Goal: Check status: Check status

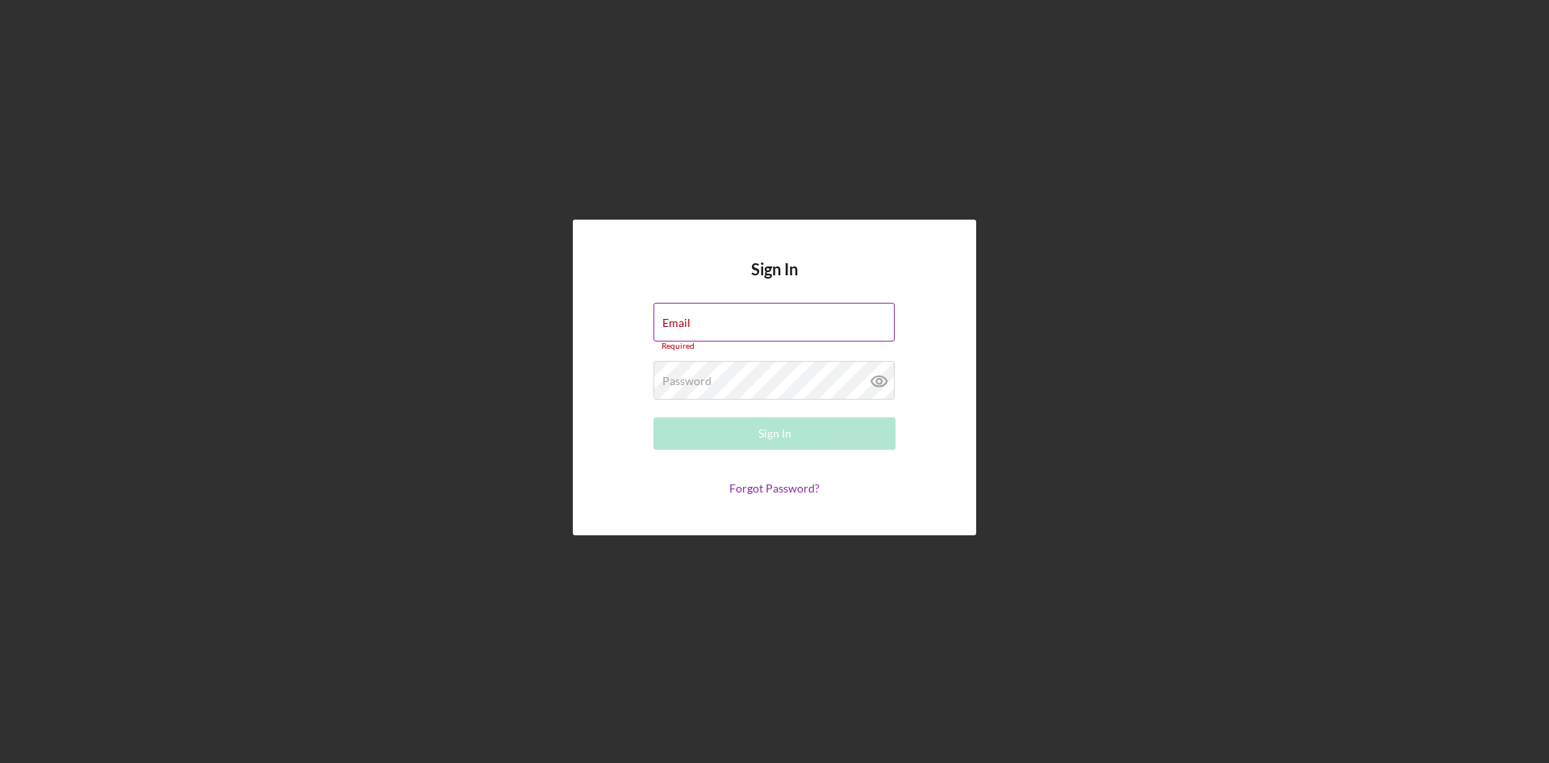
click at [811, 321] on div "Email Required" at bounding box center [775, 327] width 242 height 48
click at [698, 339] on input "Email" at bounding box center [774, 322] width 241 height 39
type input "[EMAIL_ADDRESS][DOMAIN_NAME]"
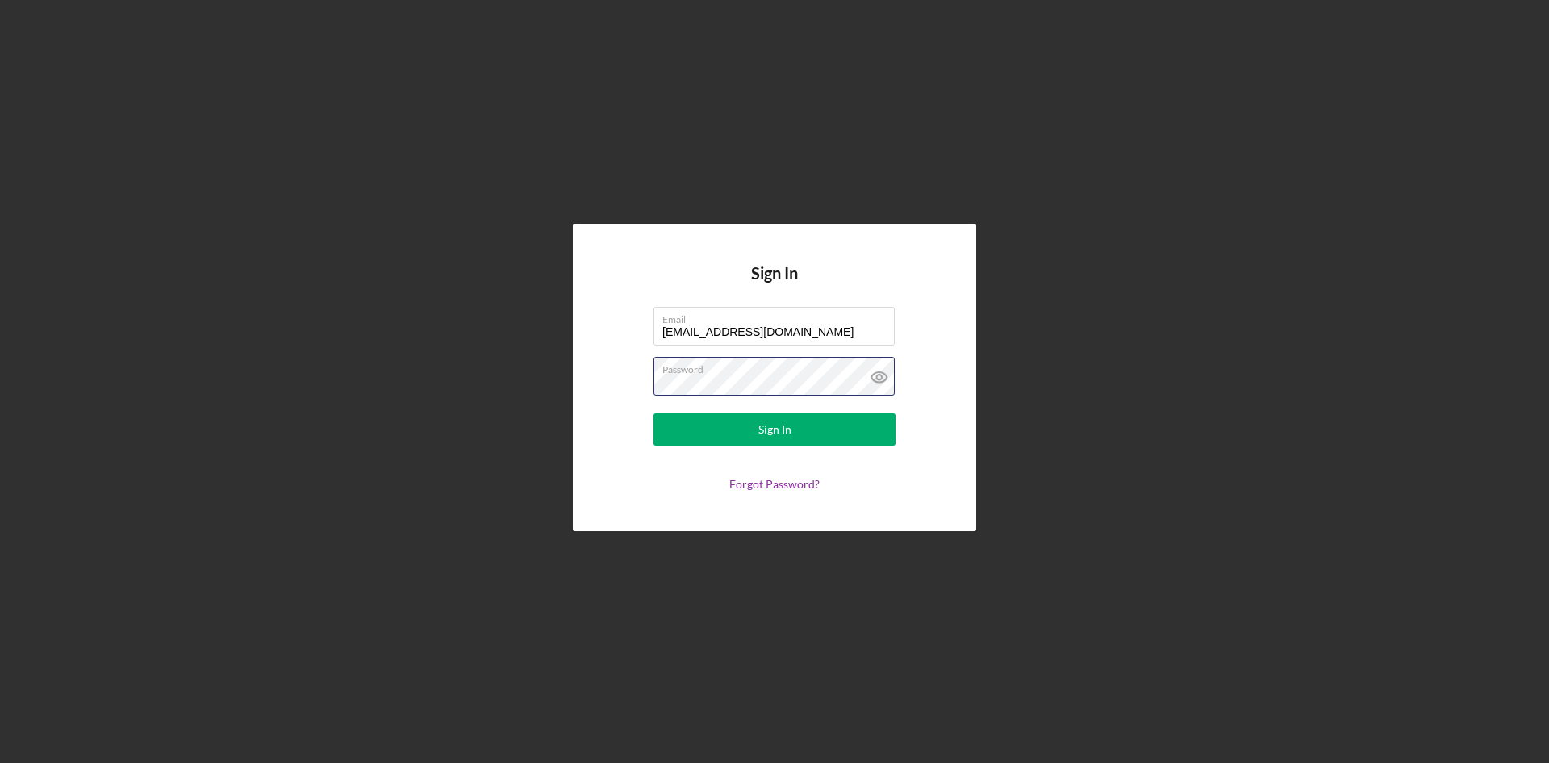
click at [654, 413] on button "Sign In" at bounding box center [775, 429] width 242 height 32
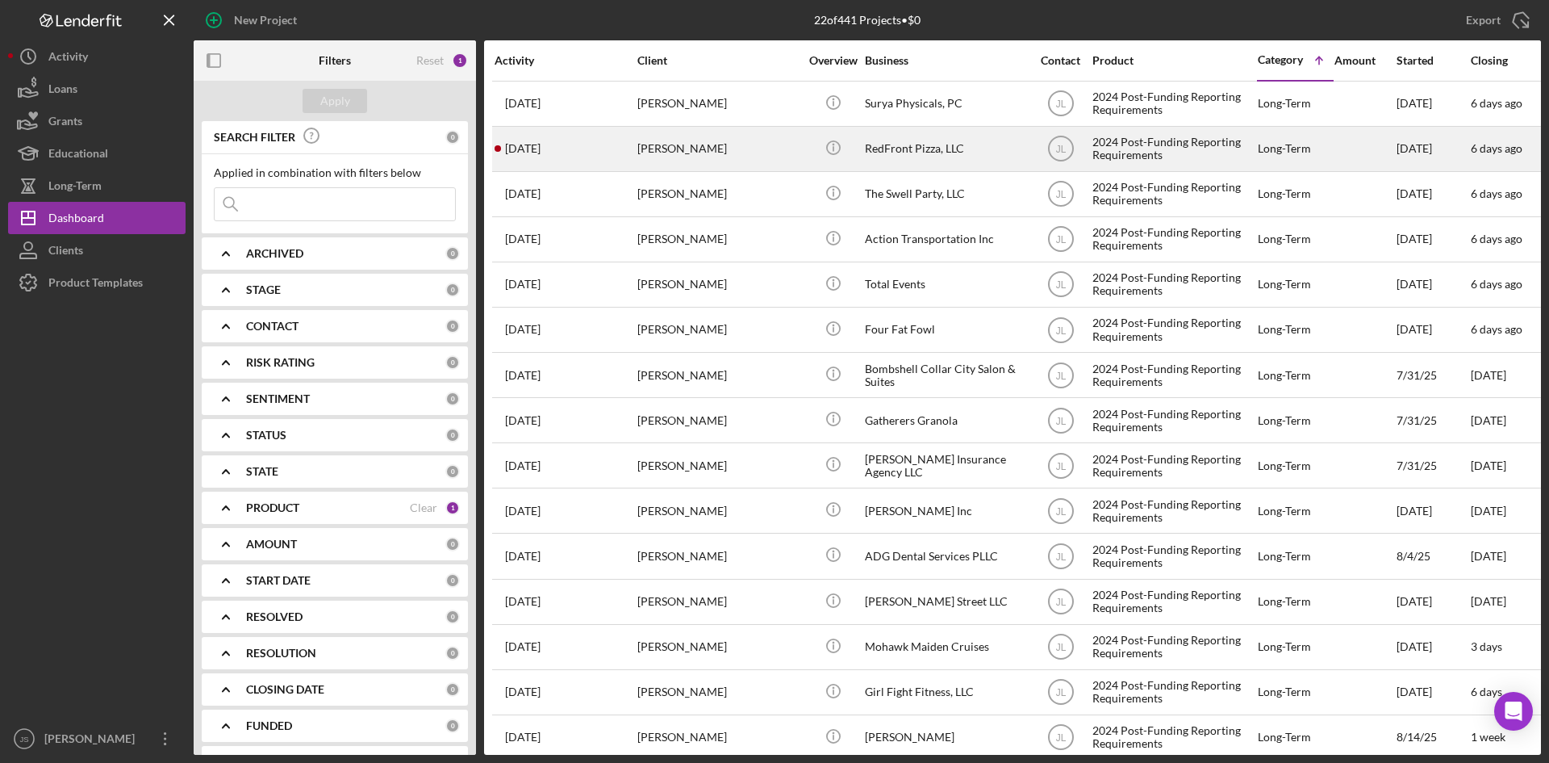
click at [890, 151] on div "RedFront Pizza, LLC" at bounding box center [945, 149] width 161 height 43
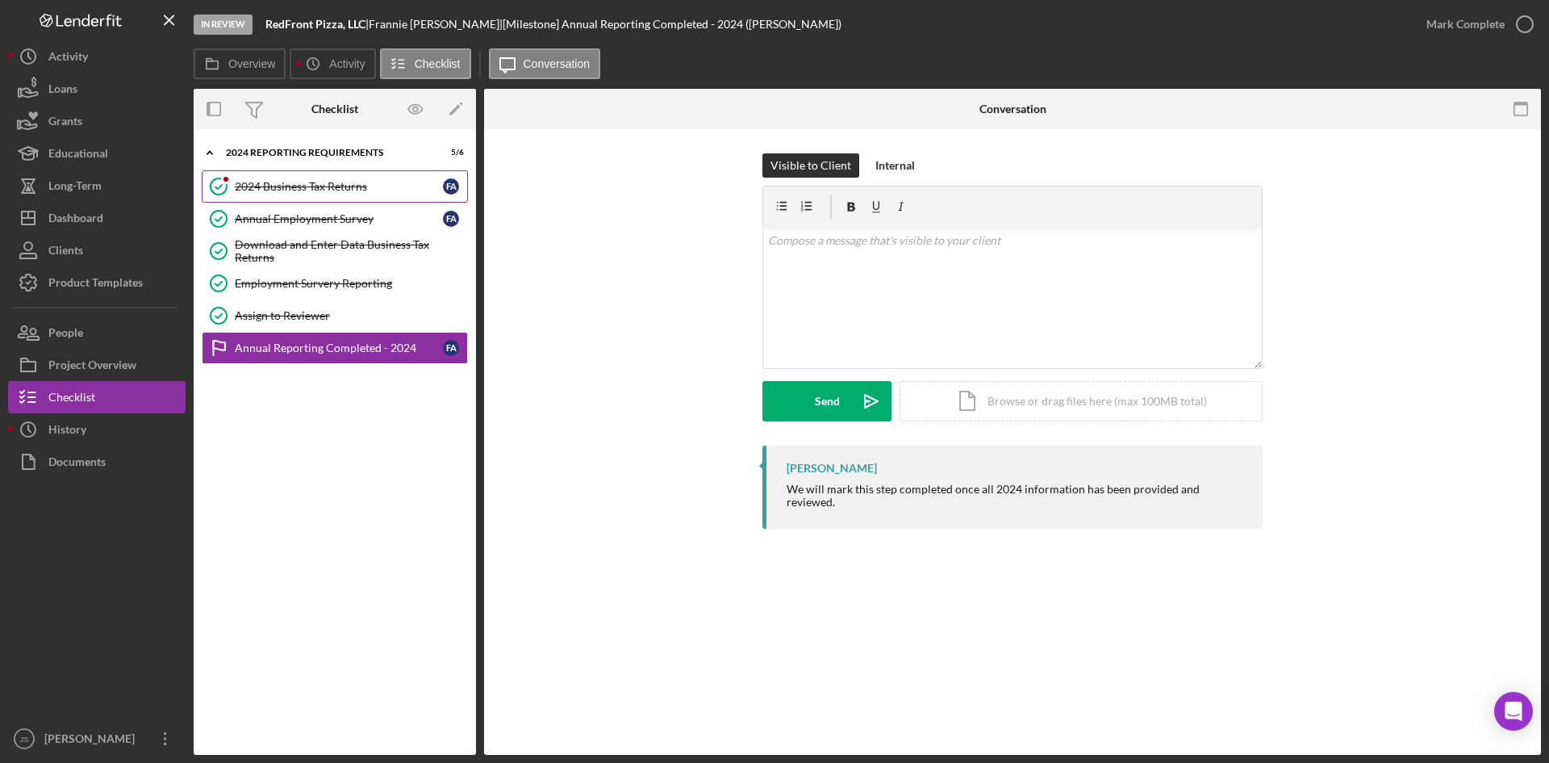
click at [337, 182] on div "2024 Business Tax Returns" at bounding box center [339, 186] width 208 height 13
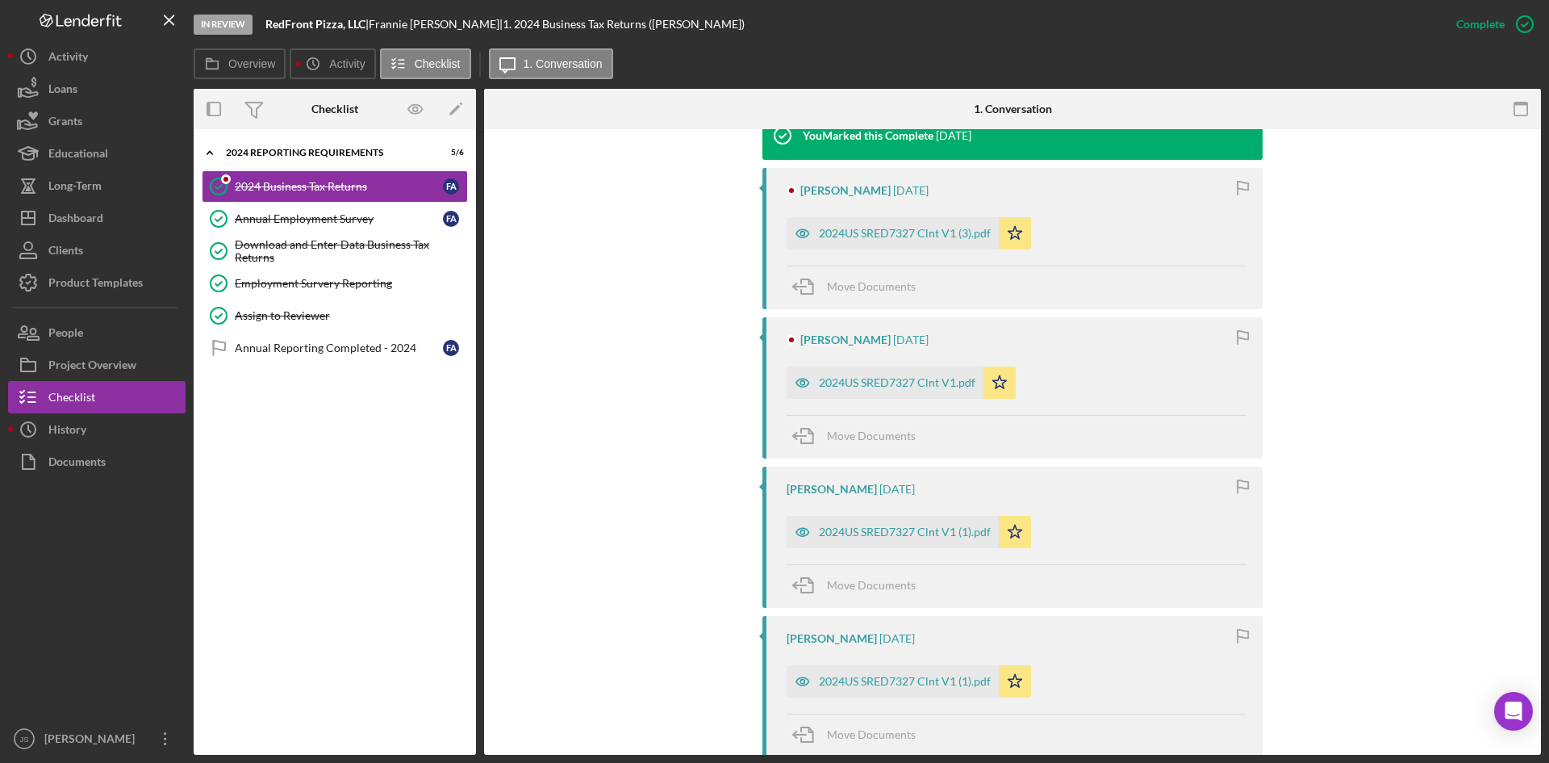
scroll to position [565, 0]
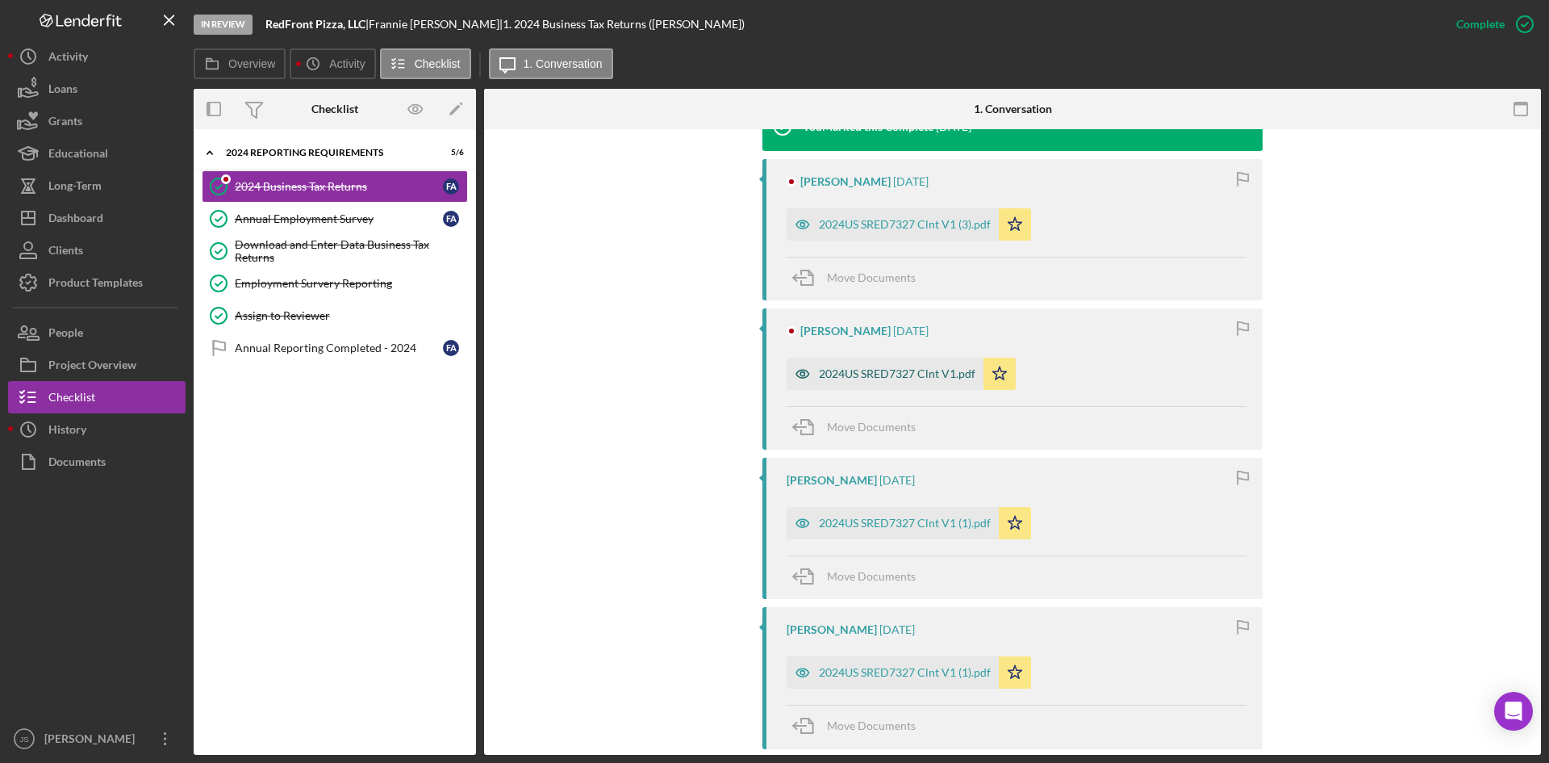
click at [938, 376] on div "2024US SRED7327 Clnt V1.pdf" at bounding box center [897, 373] width 157 height 13
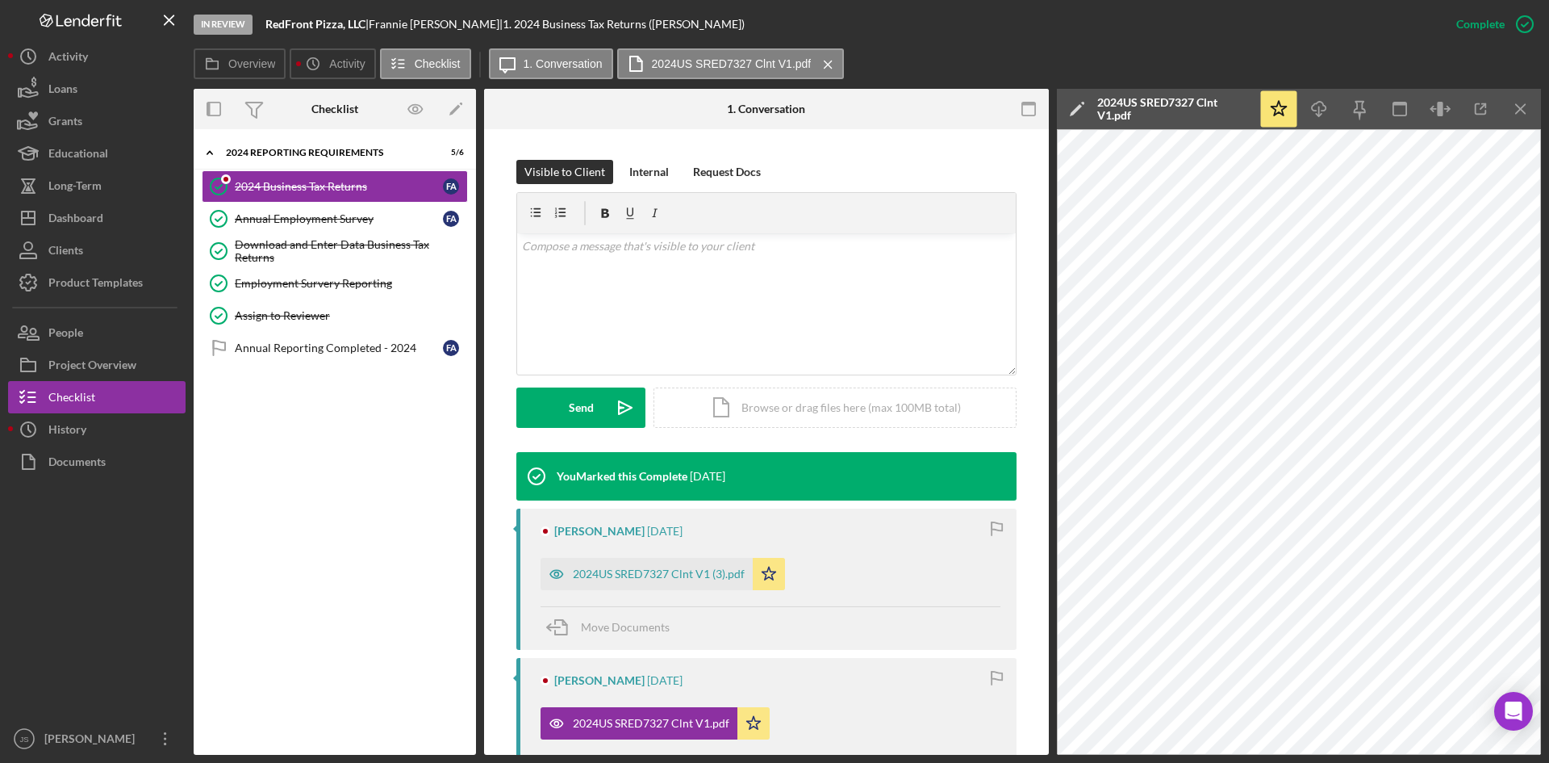
scroll to position [337, 0]
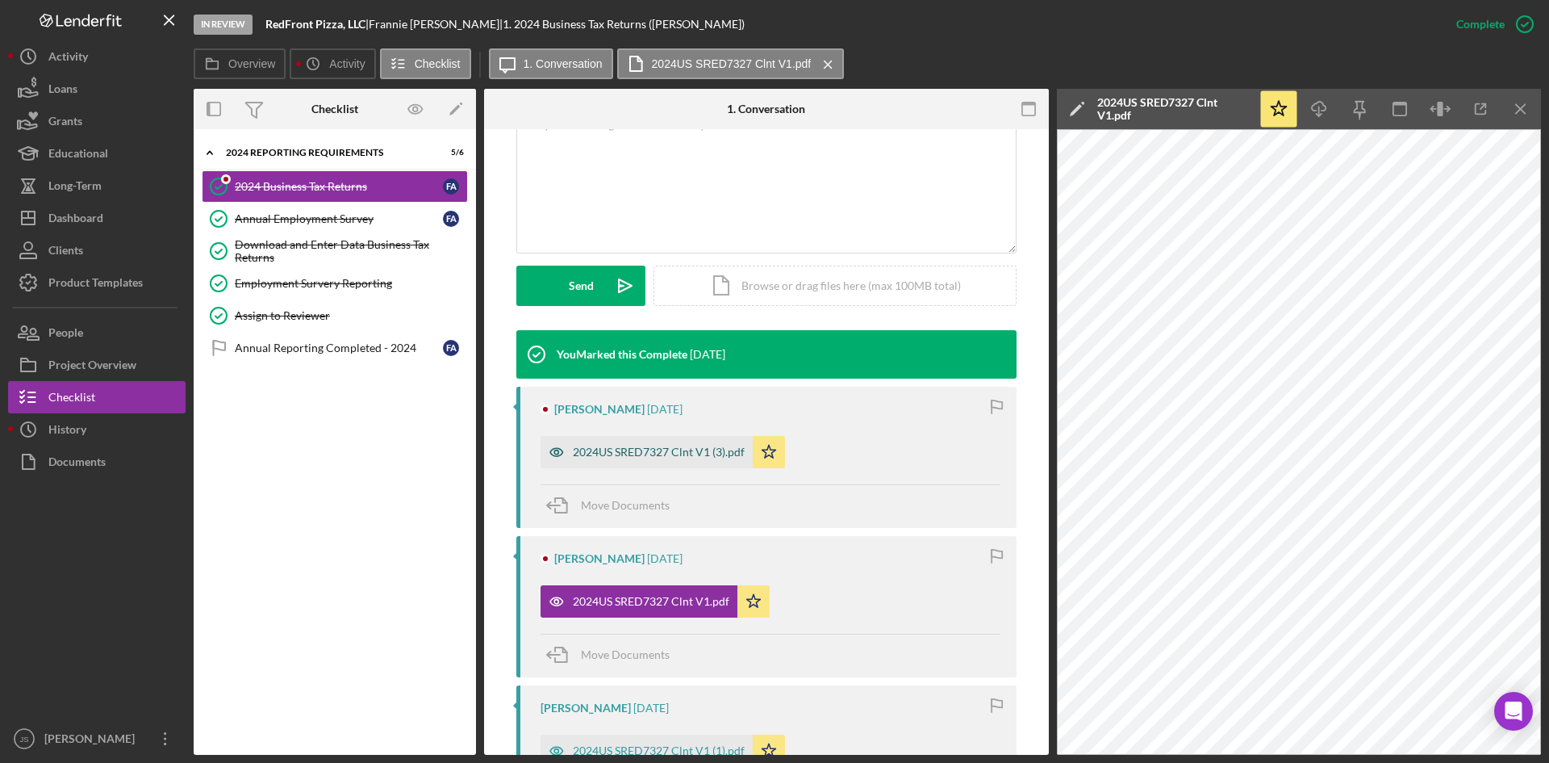
click at [665, 445] on div "2024US SRED7327 Clnt V1 (3).pdf" at bounding box center [659, 451] width 172 height 13
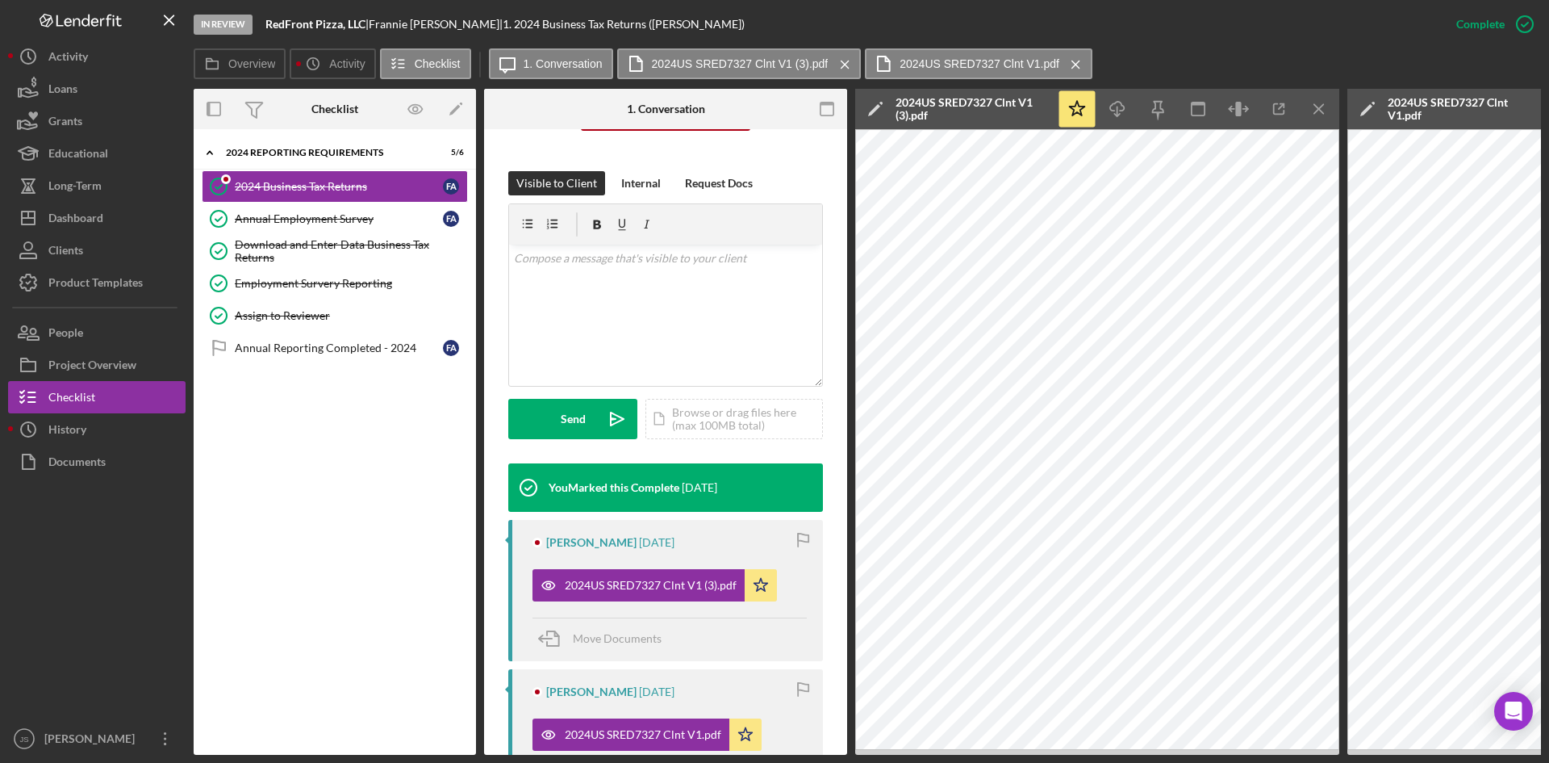
scroll to position [77, 0]
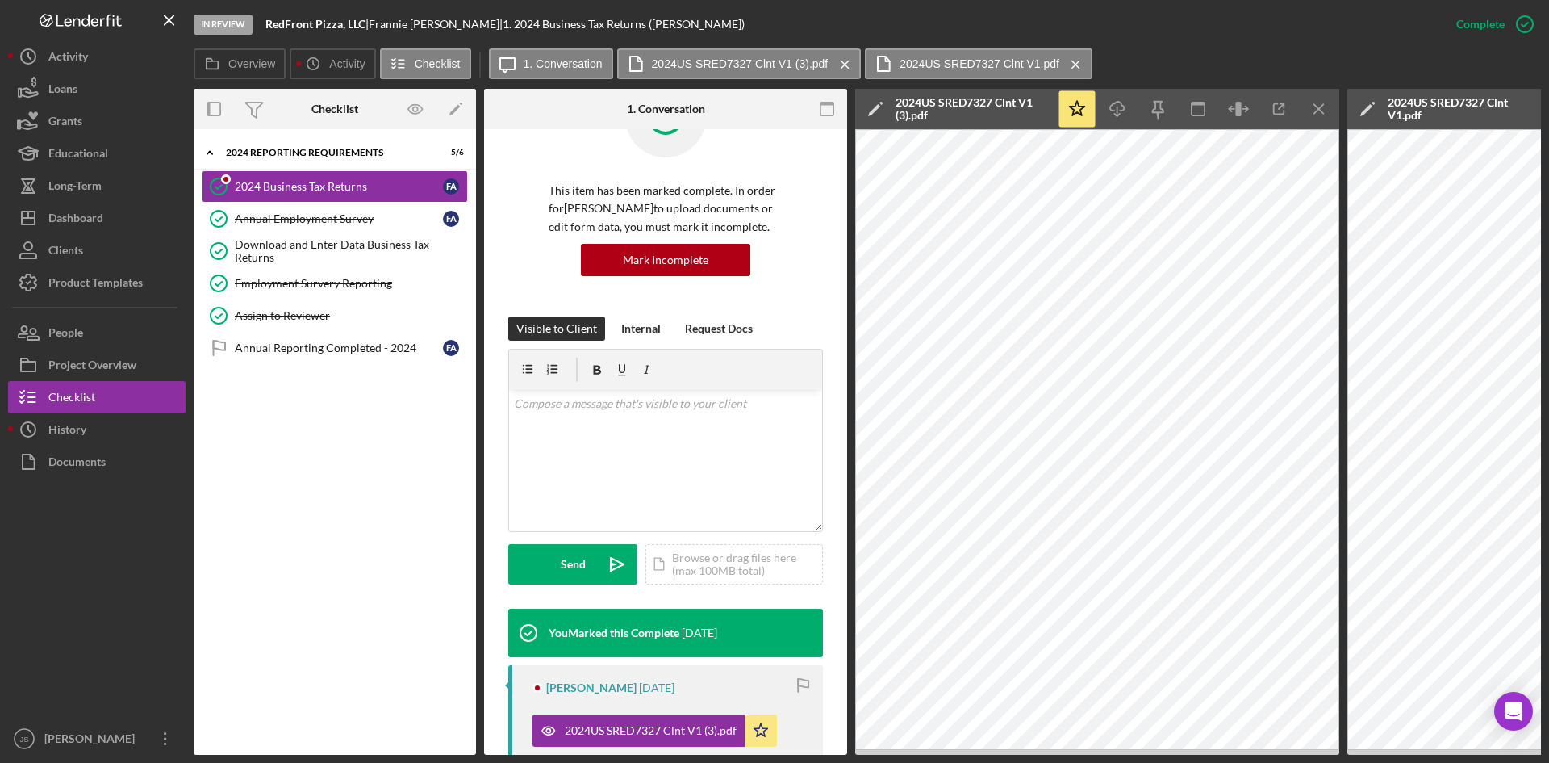
click at [362, 424] on div "Icon/Expander 2024 Reporting Requirements 5 / 6 2024 Business Tax Returns 2024 …" at bounding box center [335, 441] width 282 height 609
click at [90, 182] on div "Long-Term" at bounding box center [74, 187] width 53 height 36
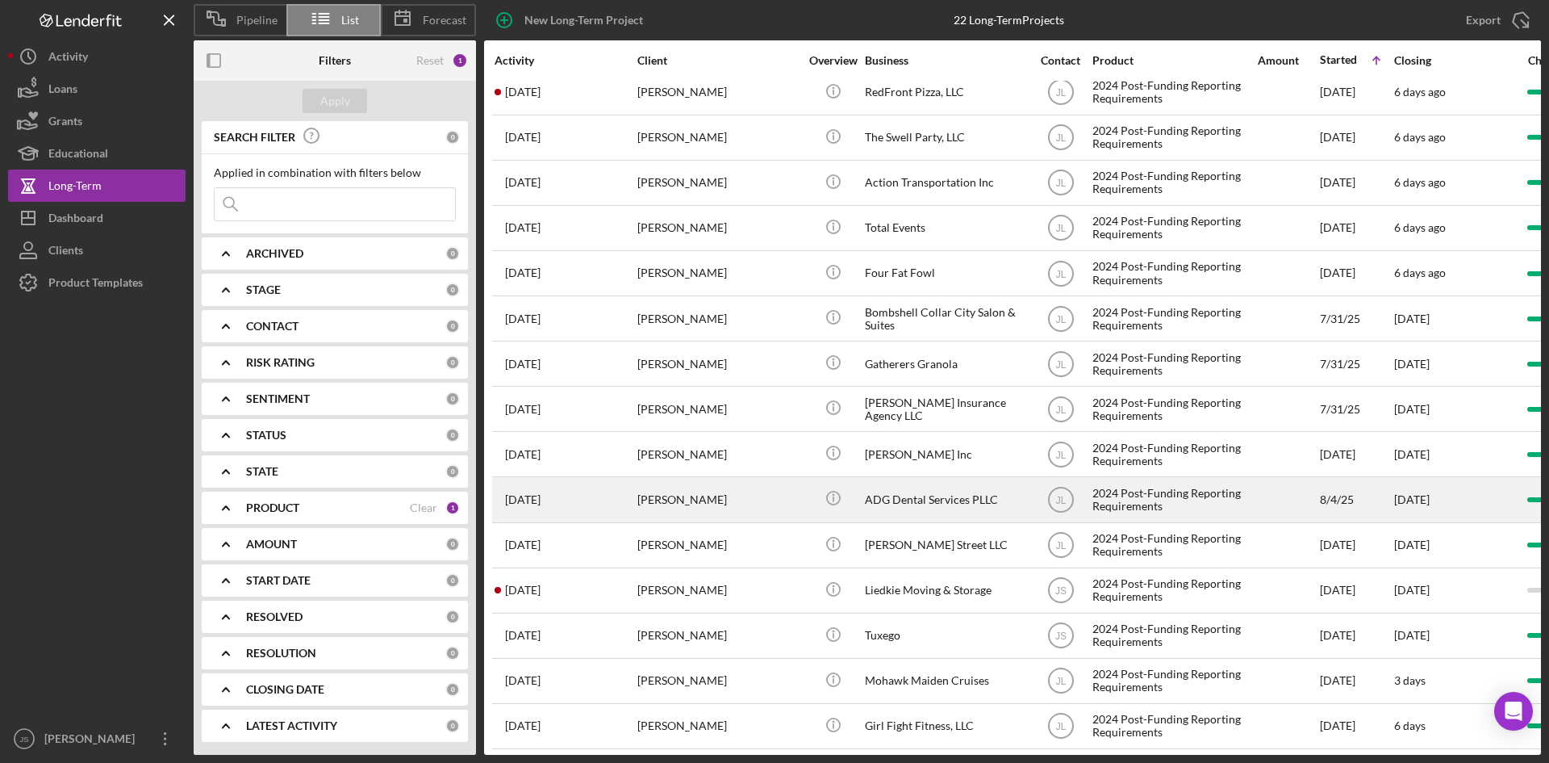
scroll to position [81, 0]
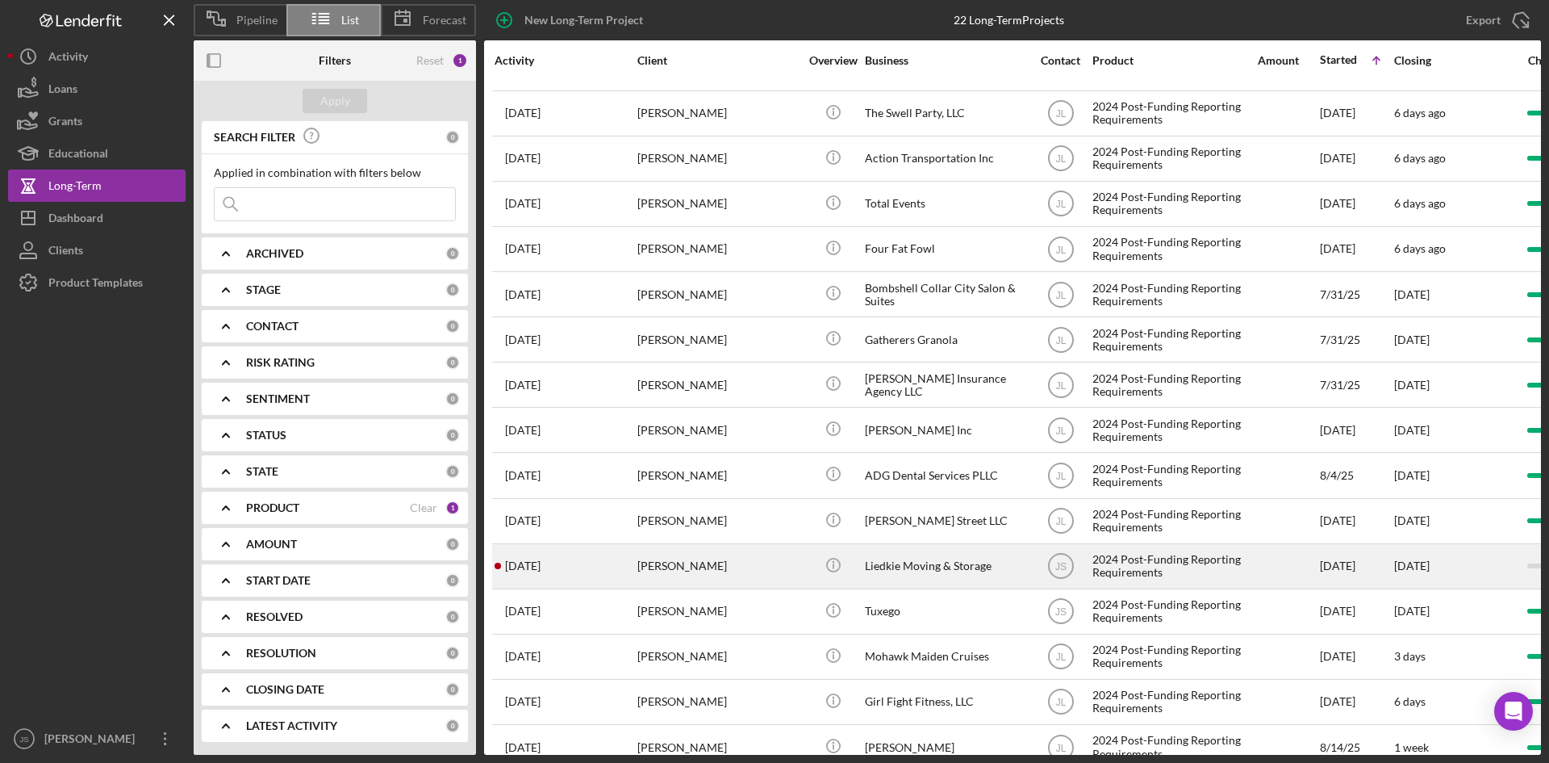
click at [930, 562] on div "Liedkie Moving & Storage" at bounding box center [945, 566] width 161 height 43
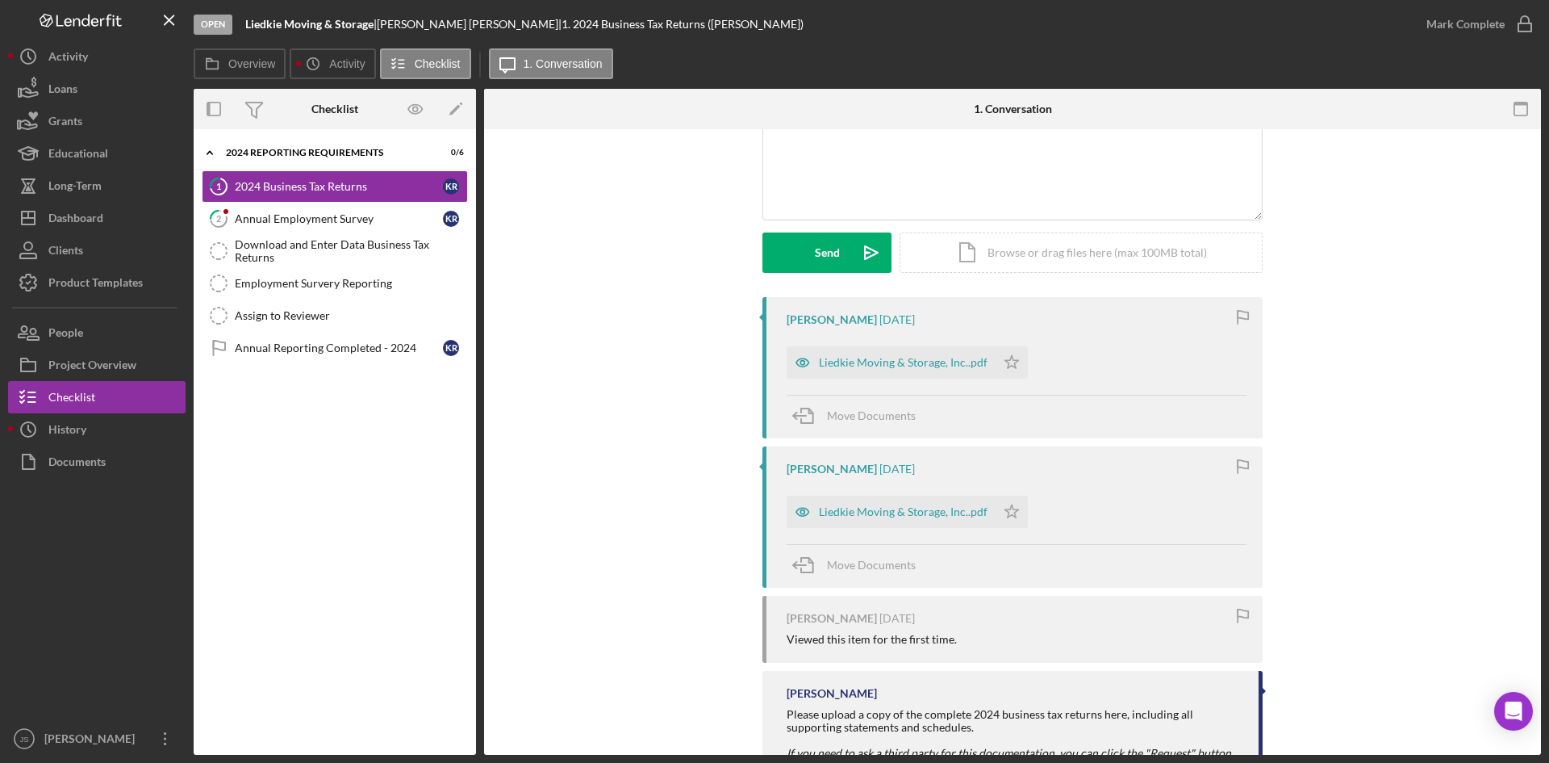
scroll to position [161, 0]
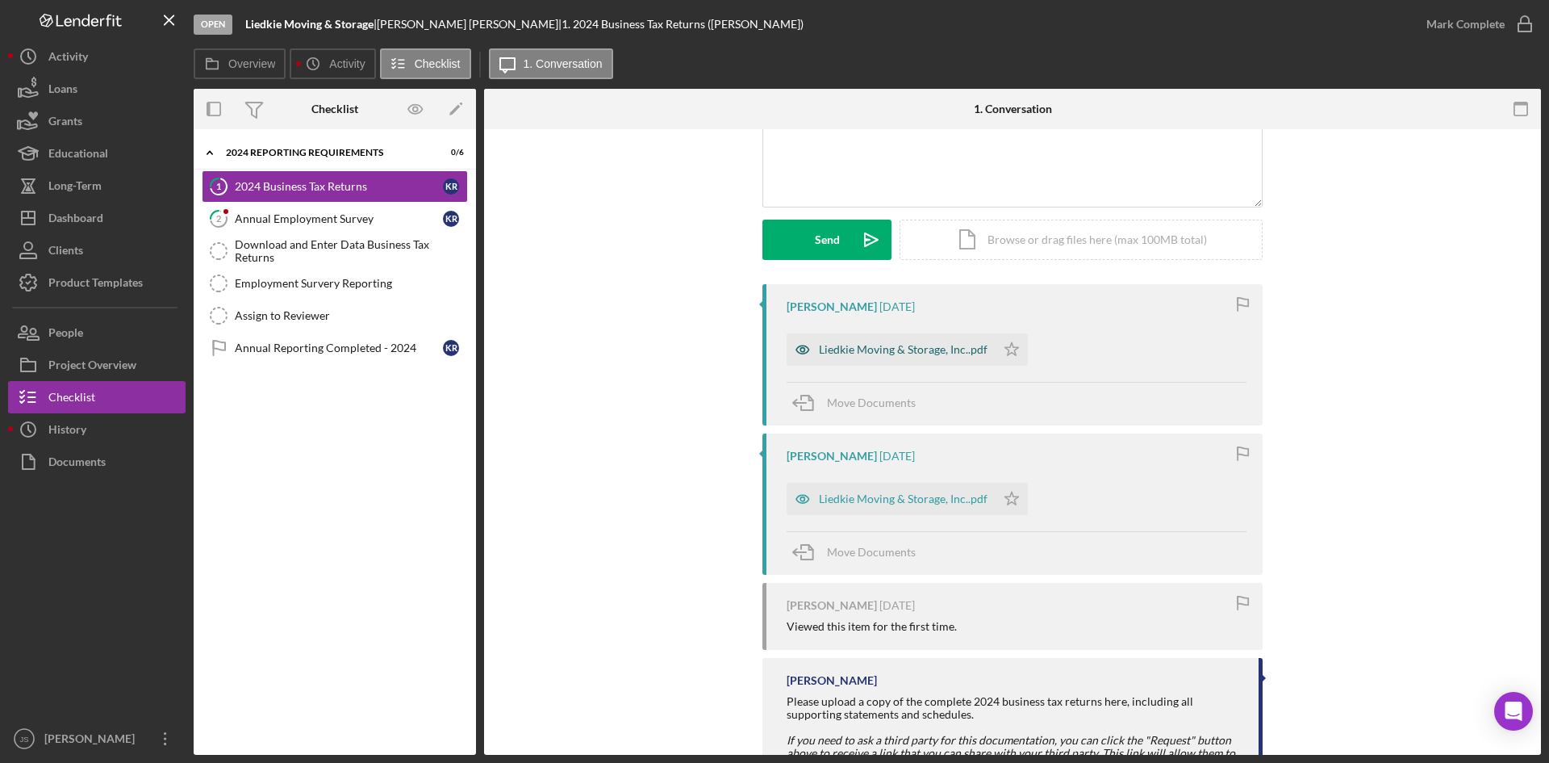
click at [926, 352] on div "Liedkie Moving & Storage, Inc..pdf" at bounding box center [903, 349] width 169 height 13
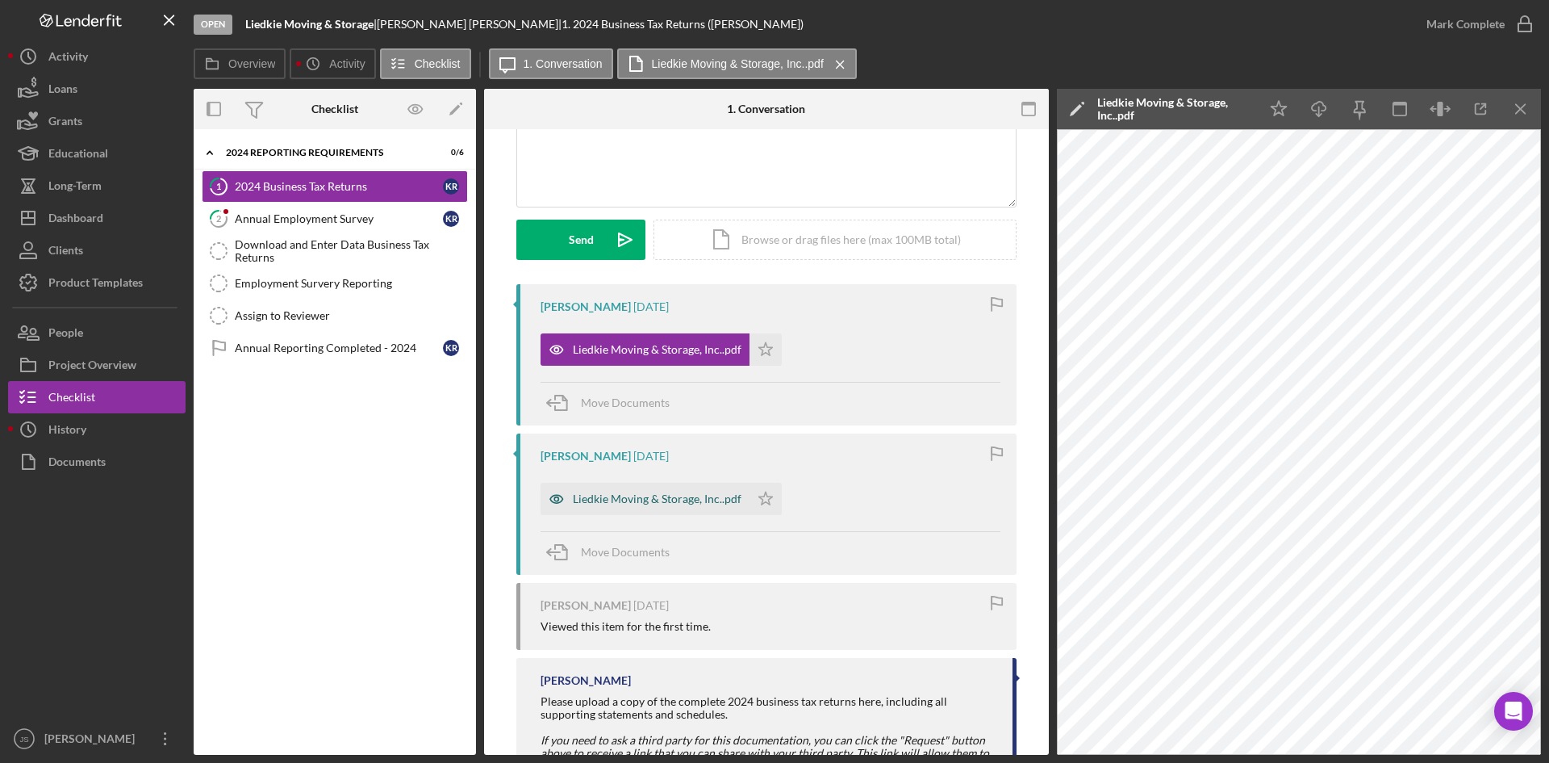
click at [625, 495] on div "Liedkie Moving & Storage, Inc..pdf" at bounding box center [657, 498] width 169 height 13
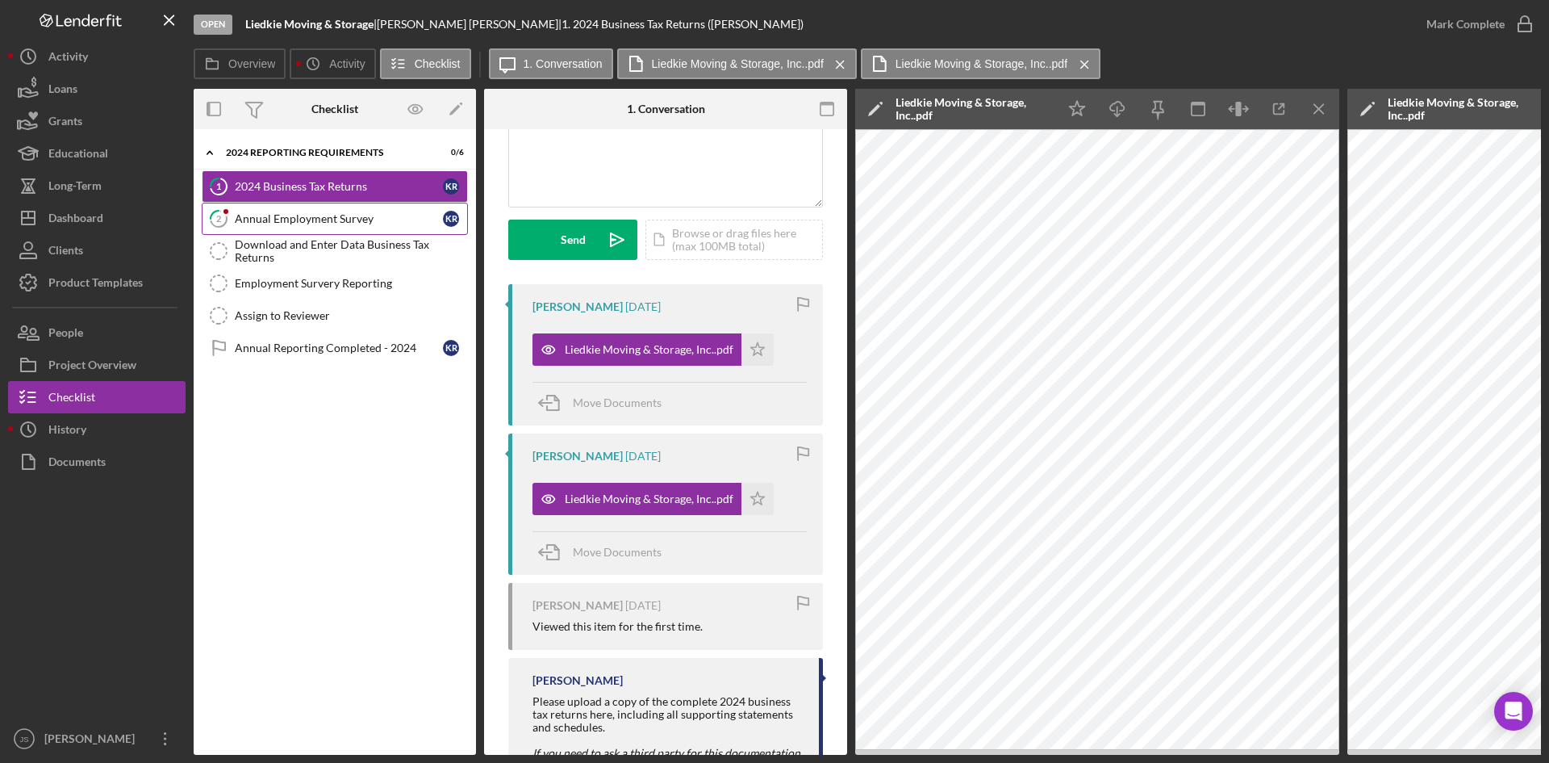
click at [332, 216] on div "Annual Employment Survey" at bounding box center [339, 218] width 208 height 13
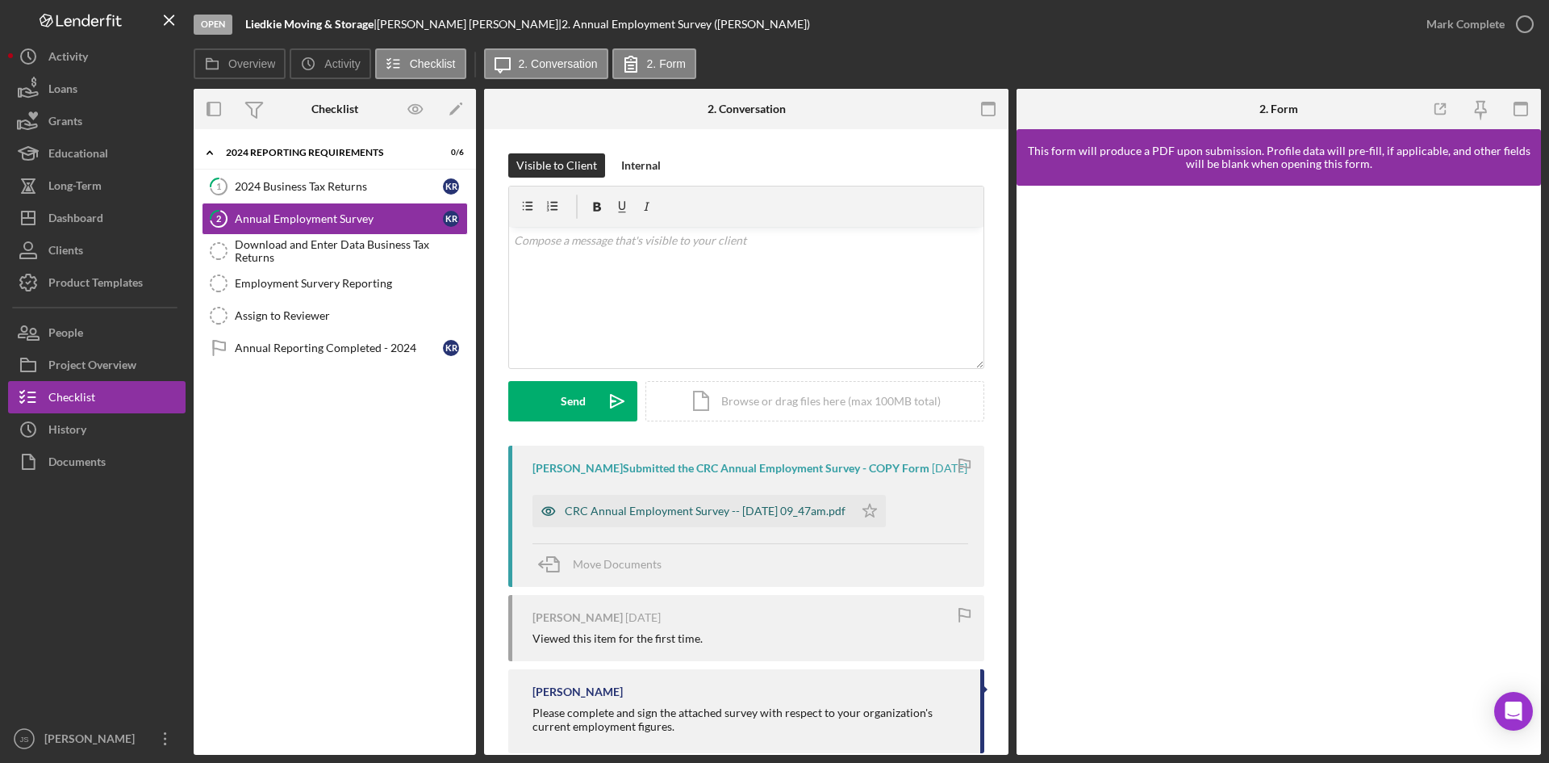
click at [745, 512] on div "CRC Annual Employment Survey -- [DATE] 09_47am.pdf" at bounding box center [705, 510] width 281 height 13
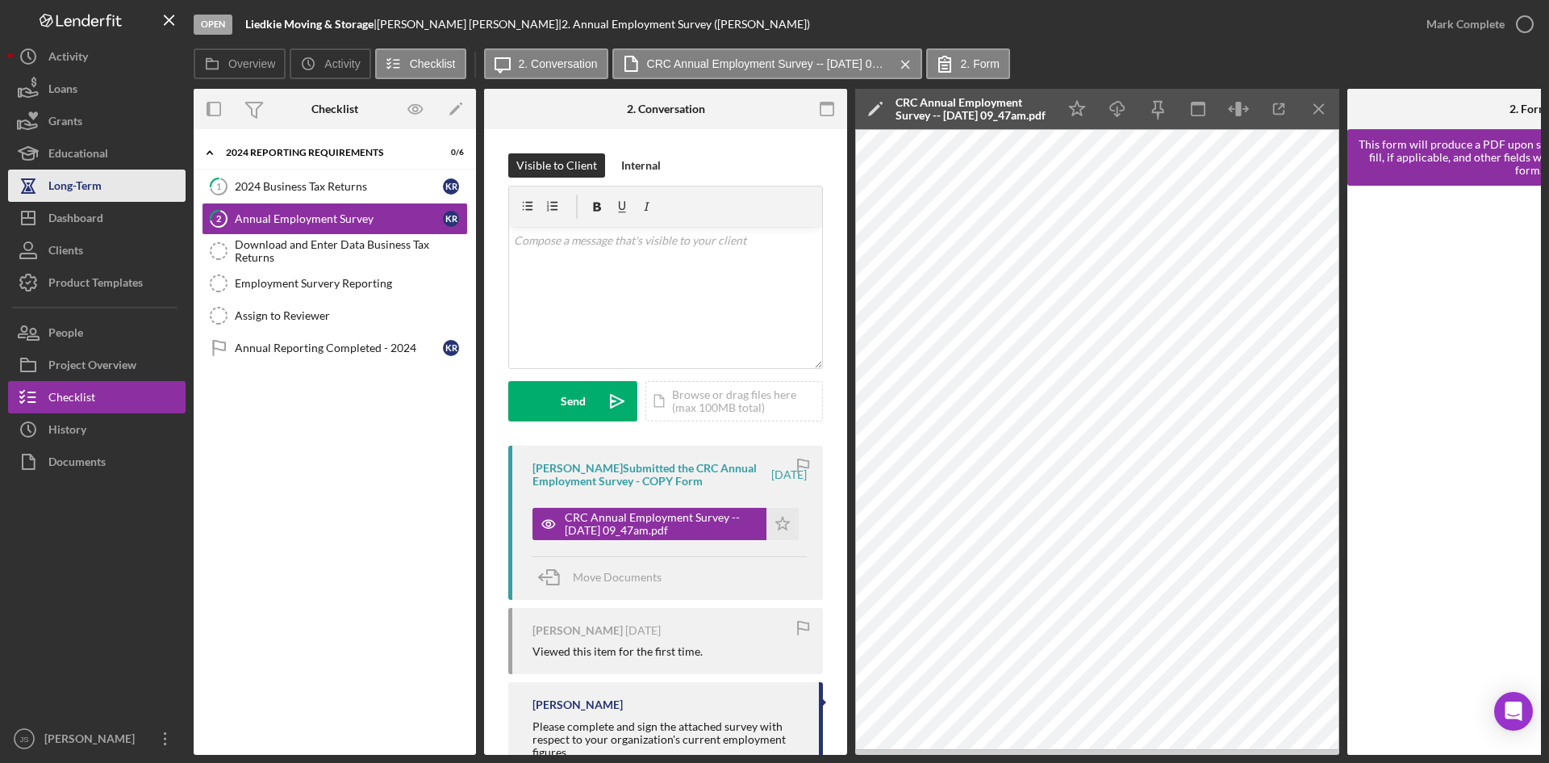
click at [96, 186] on div "Long-Term" at bounding box center [74, 187] width 53 height 36
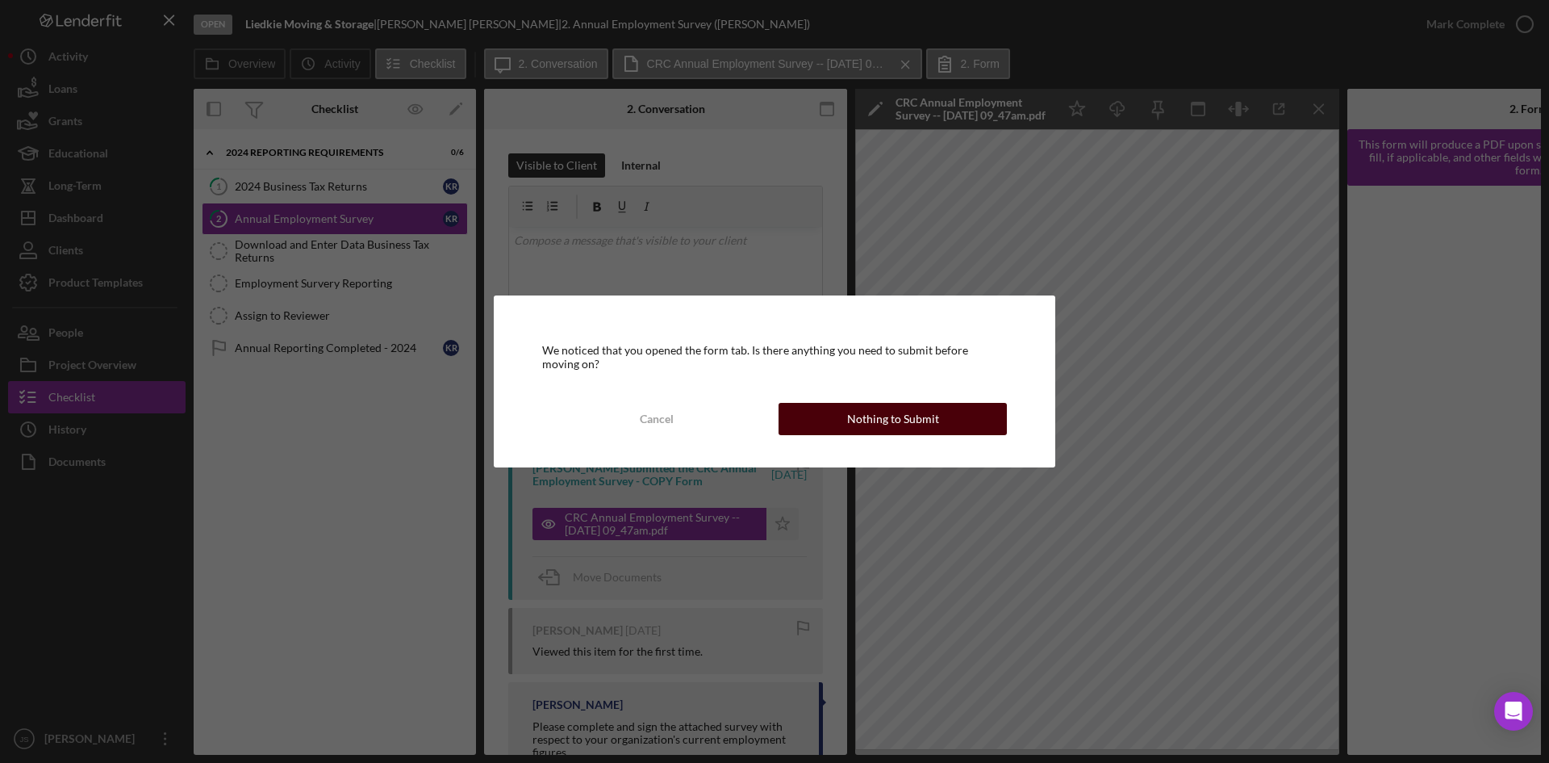
click at [916, 421] on div "Nothing to Submit" at bounding box center [893, 419] width 92 height 32
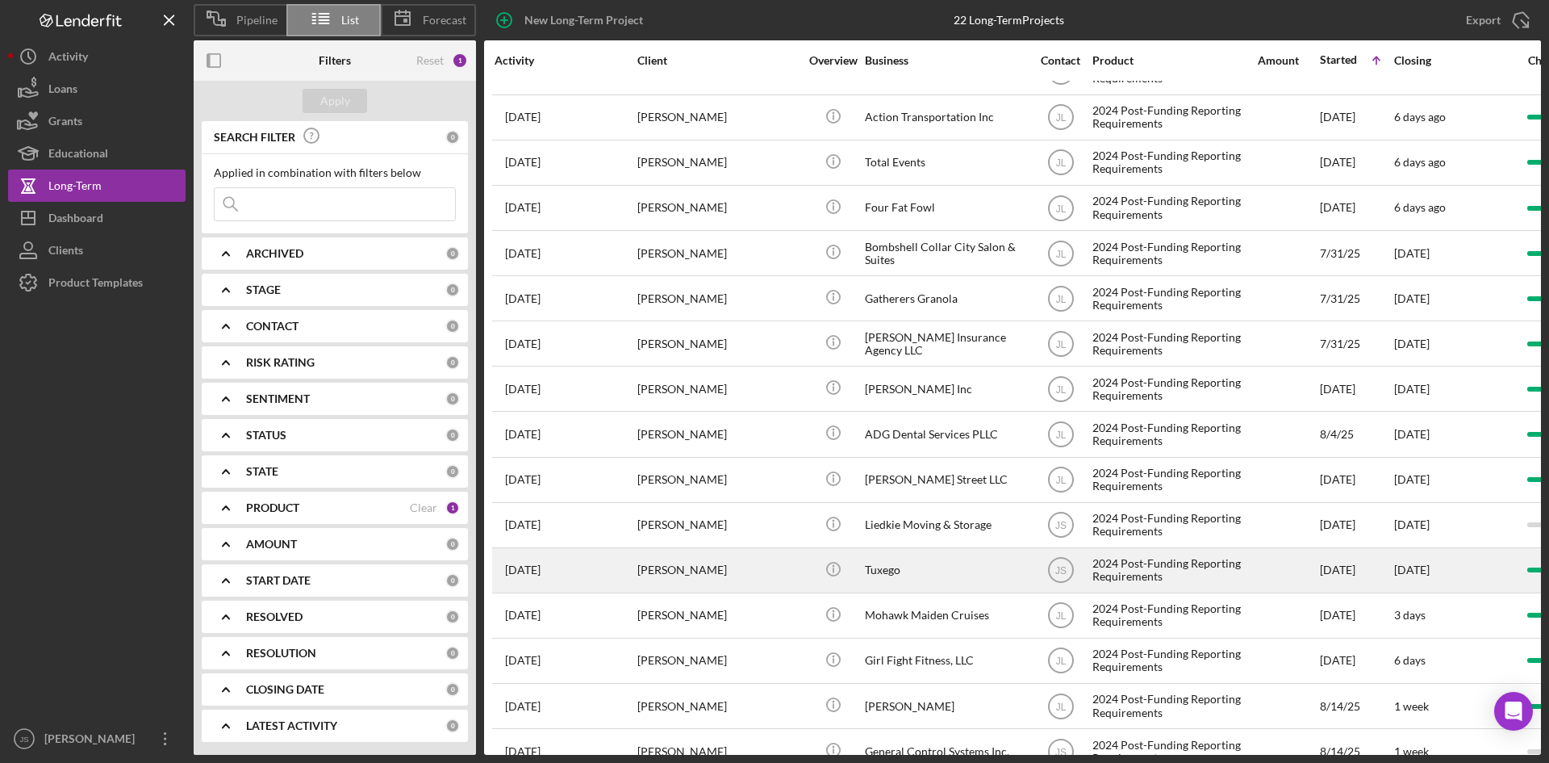
scroll to position [343, 0]
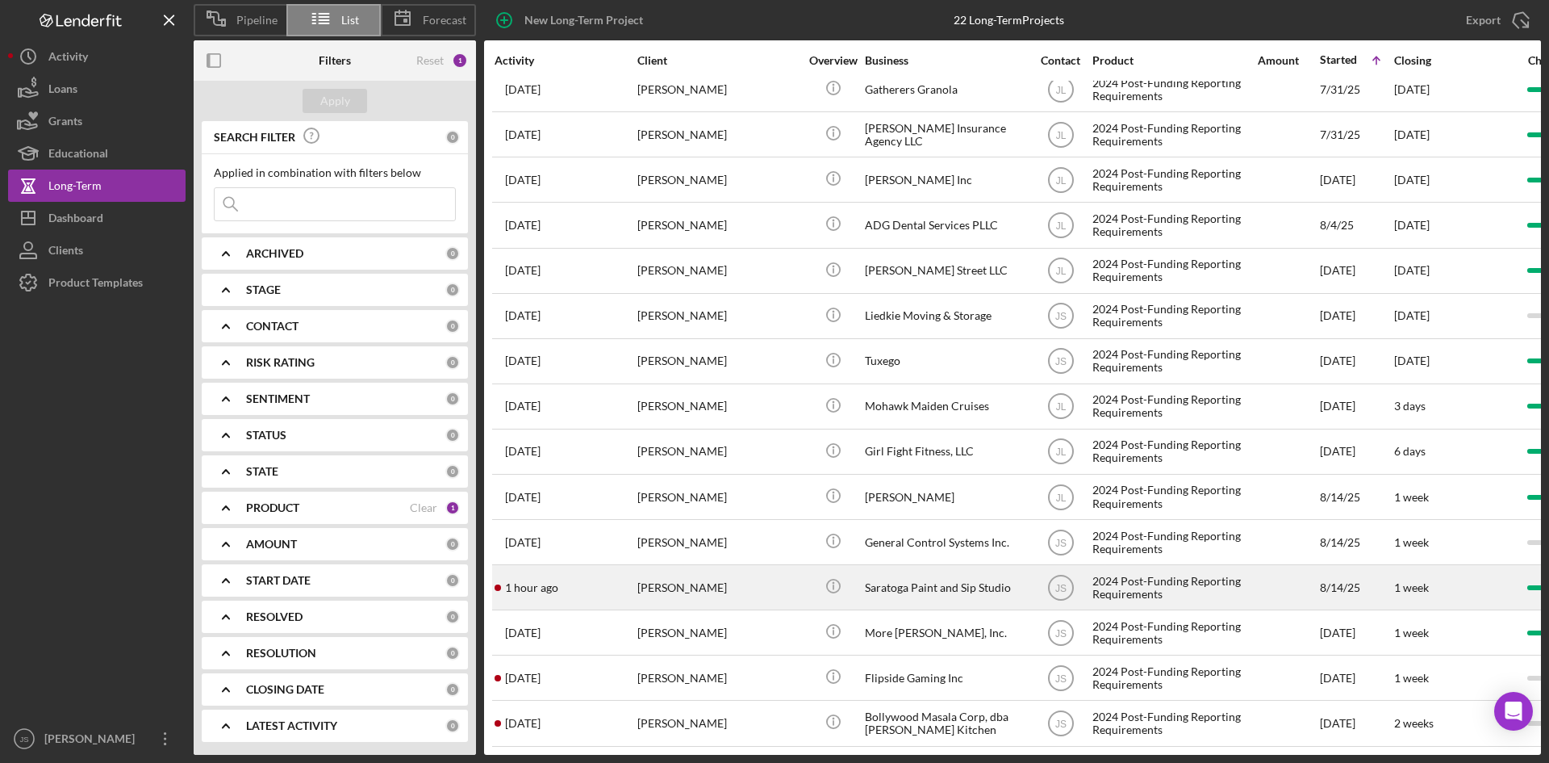
click at [902, 571] on div "Saratoga Paint and Sip Studio" at bounding box center [945, 587] width 161 height 43
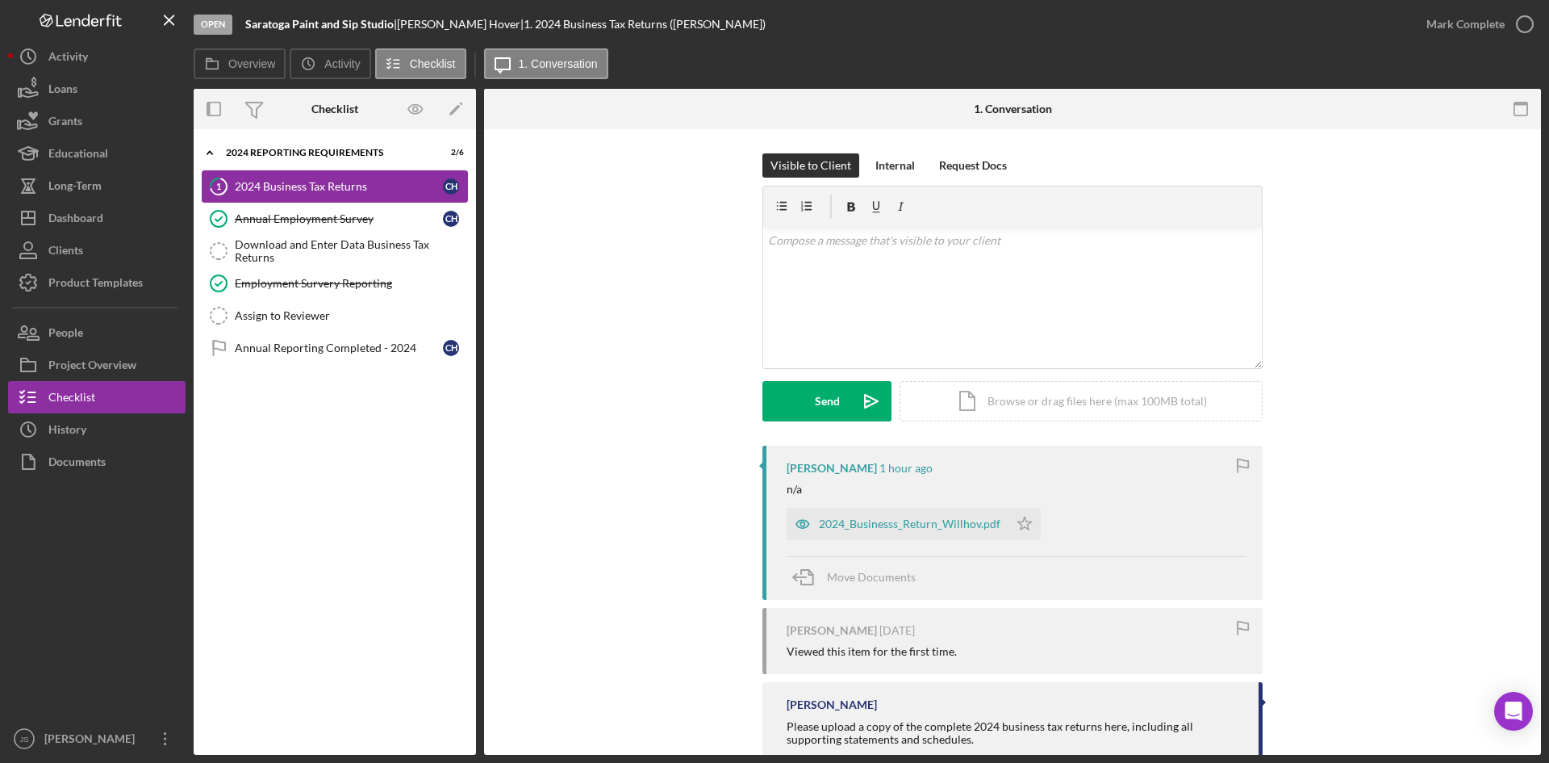
click at [316, 182] on div "2024 Business Tax Returns" at bounding box center [339, 186] width 208 height 13
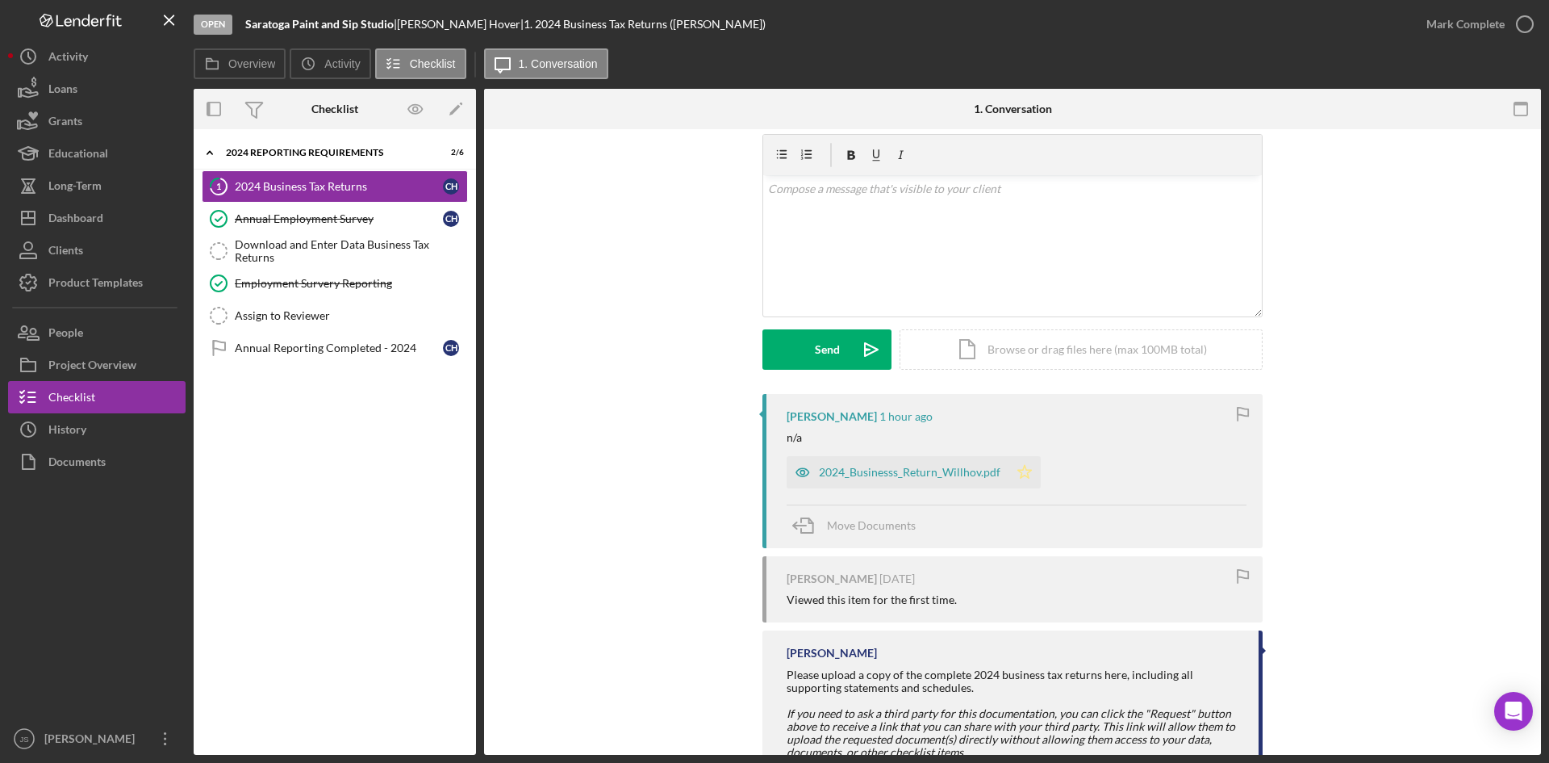
scroll to position [81, 0]
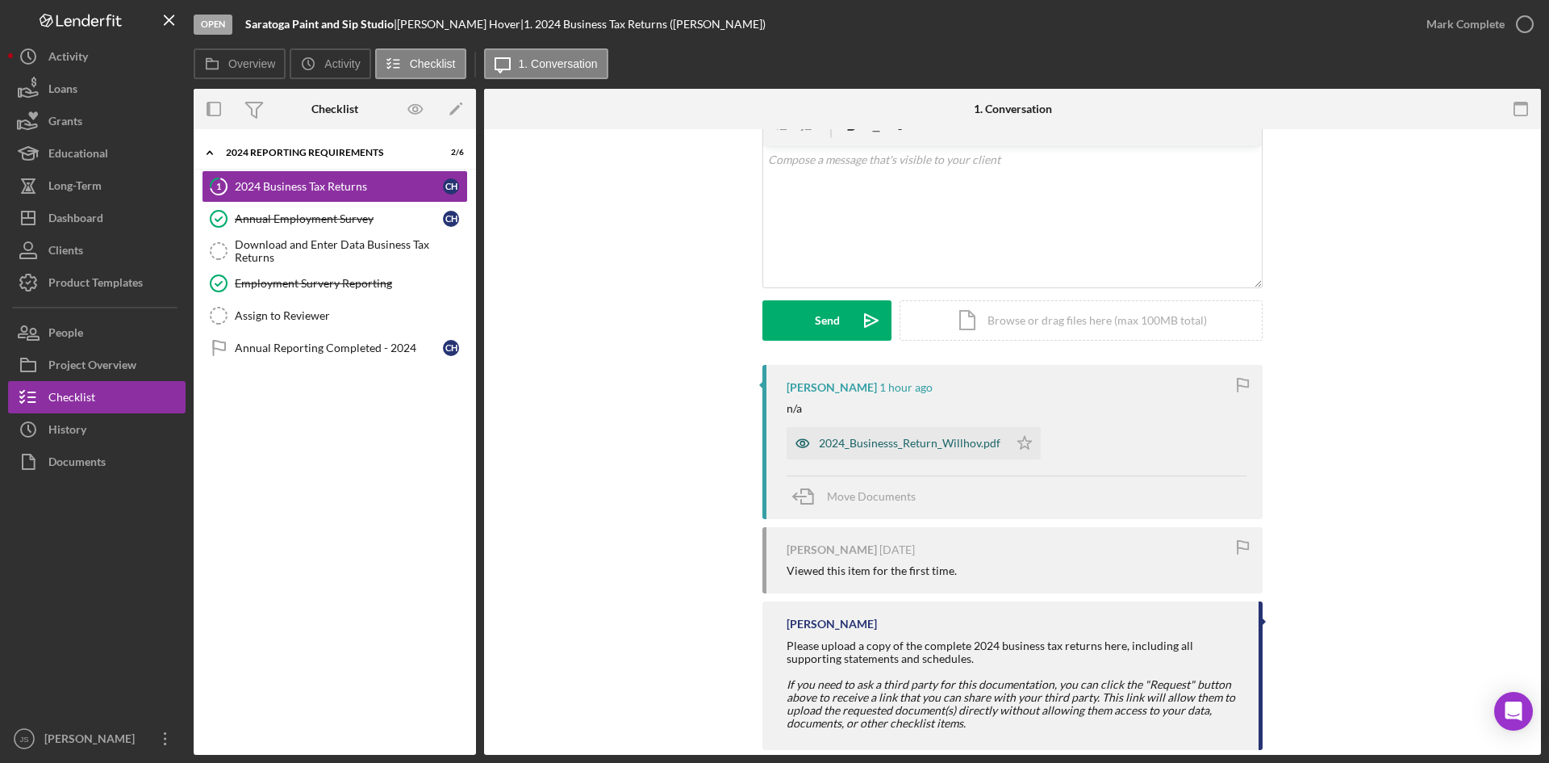
click at [960, 442] on div "2024_Businesss_Return_Willhov.pdf" at bounding box center [910, 443] width 182 height 13
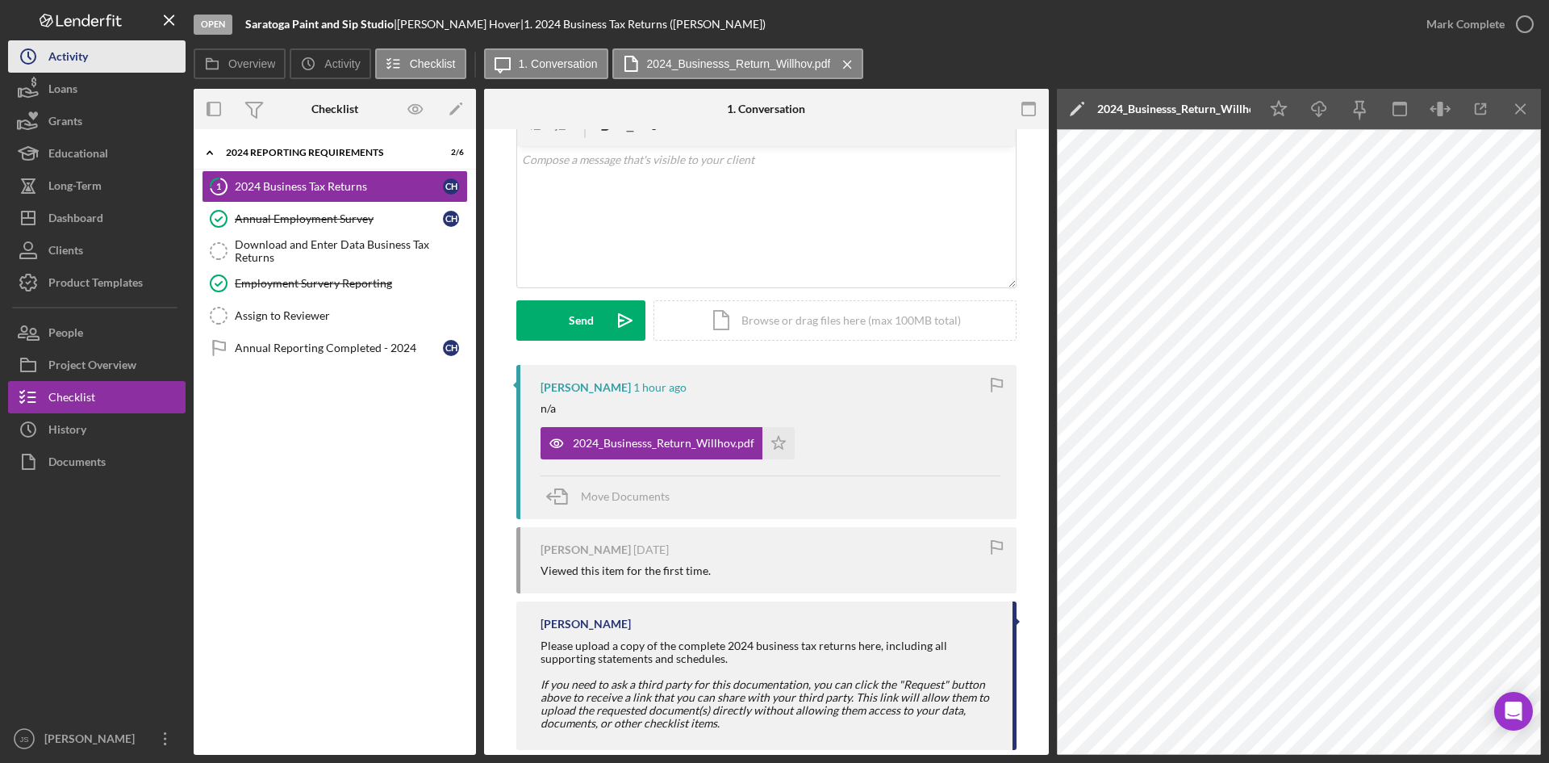
click at [100, 67] on button "Icon/History Activity" at bounding box center [97, 56] width 178 height 32
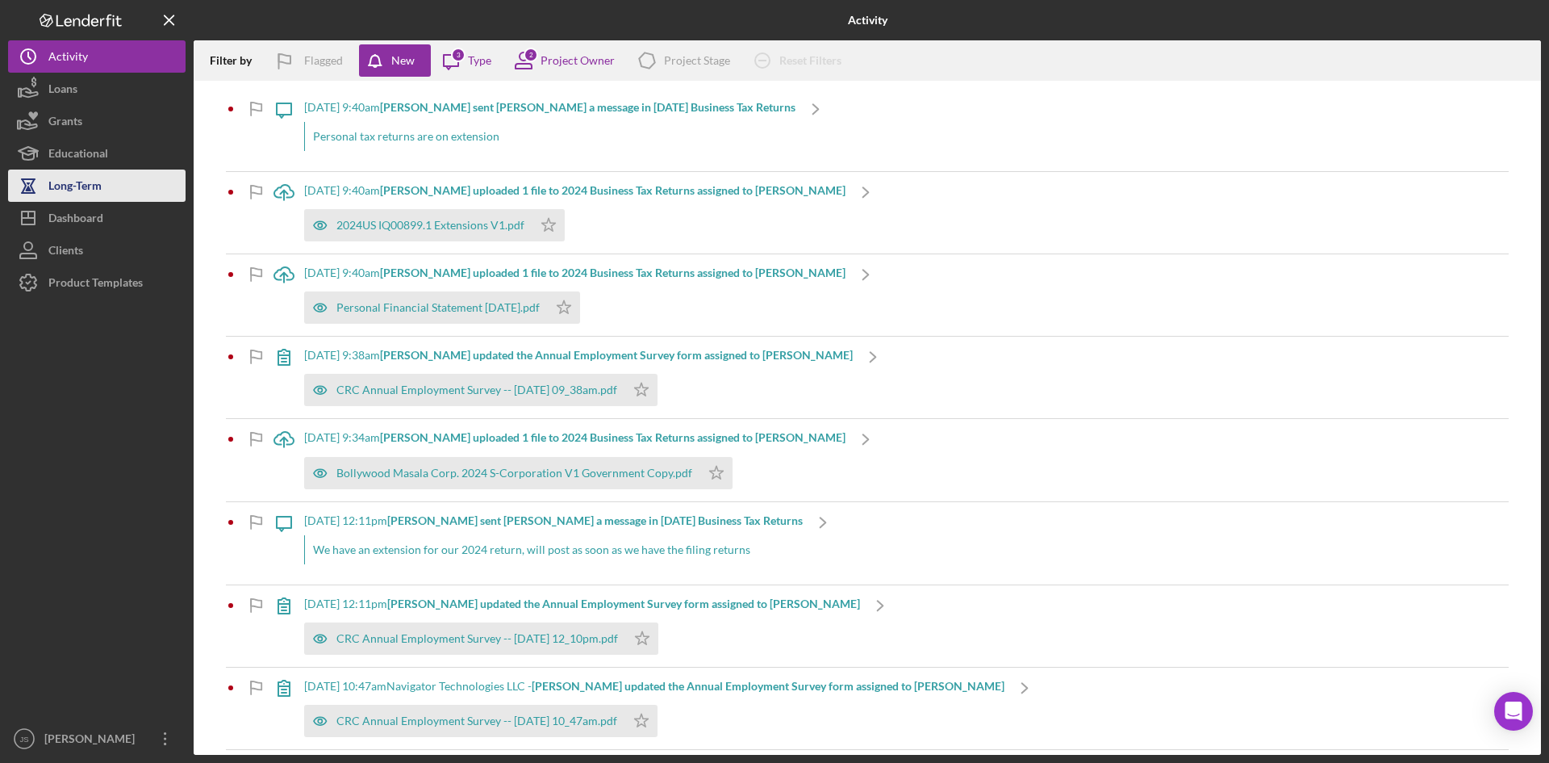
click at [95, 187] on div "Long-Term" at bounding box center [74, 187] width 53 height 36
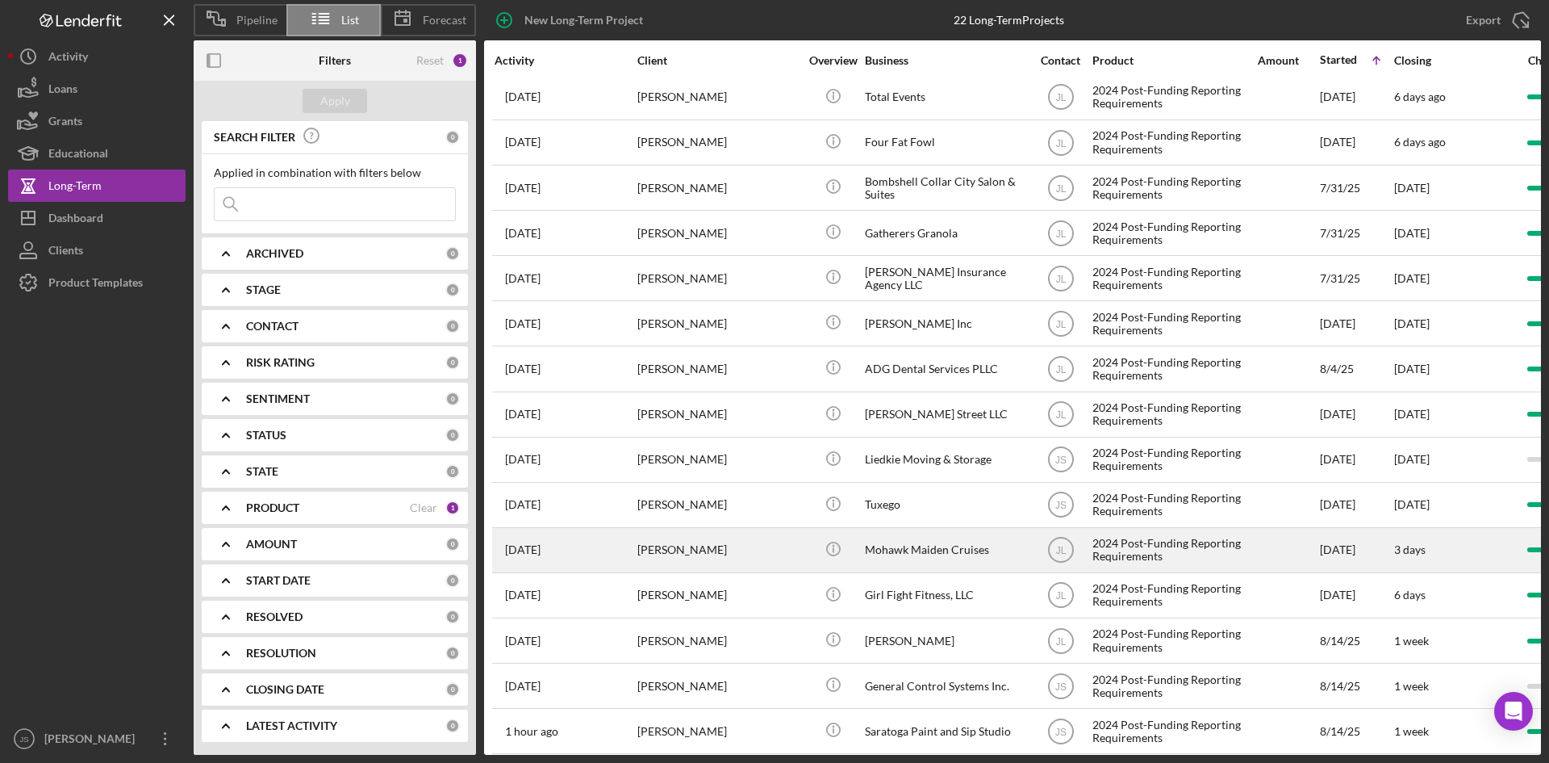
scroll to position [343, 0]
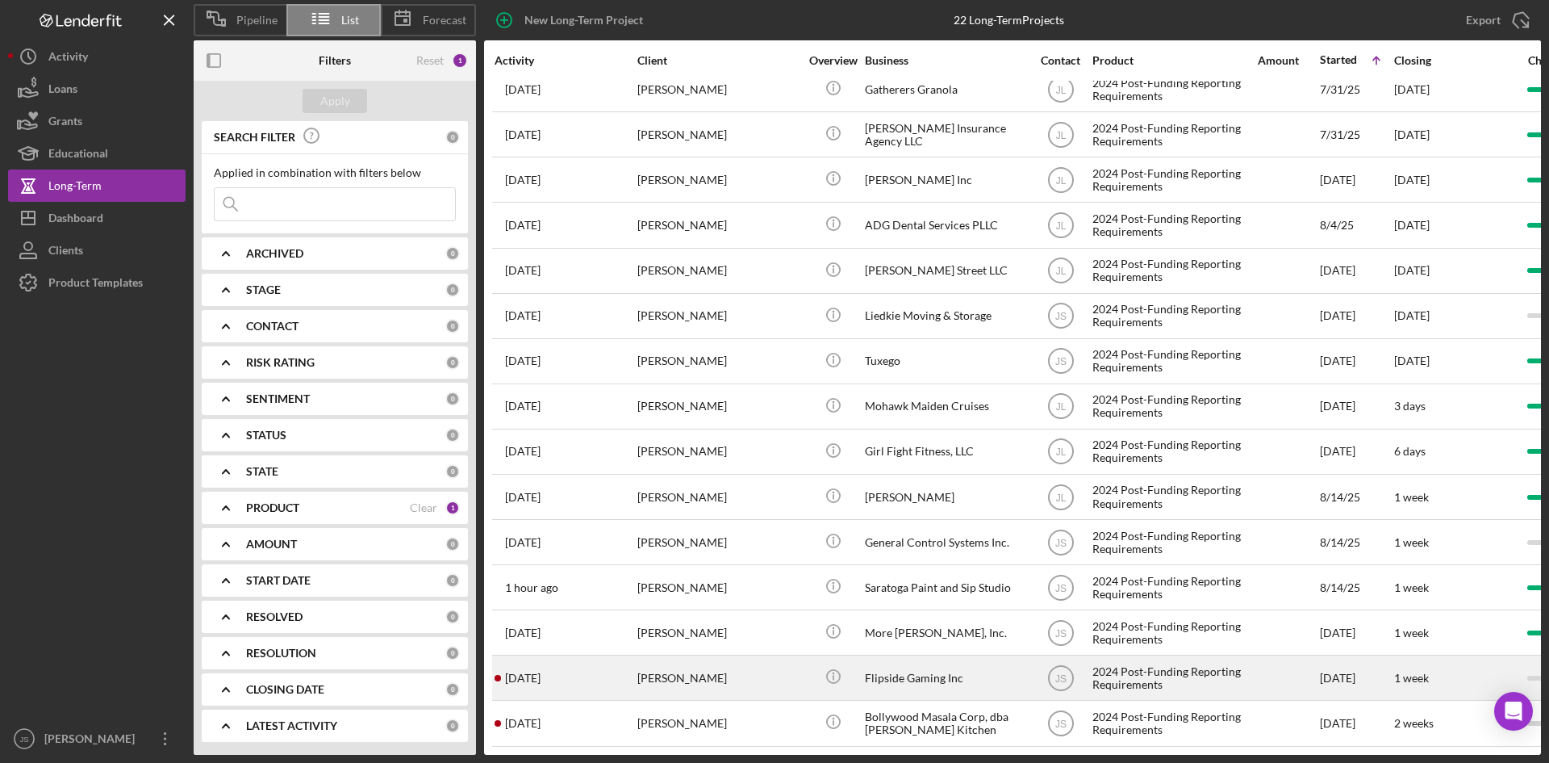
click at [905, 667] on div "Flipside Gaming Inc" at bounding box center [945, 677] width 161 height 43
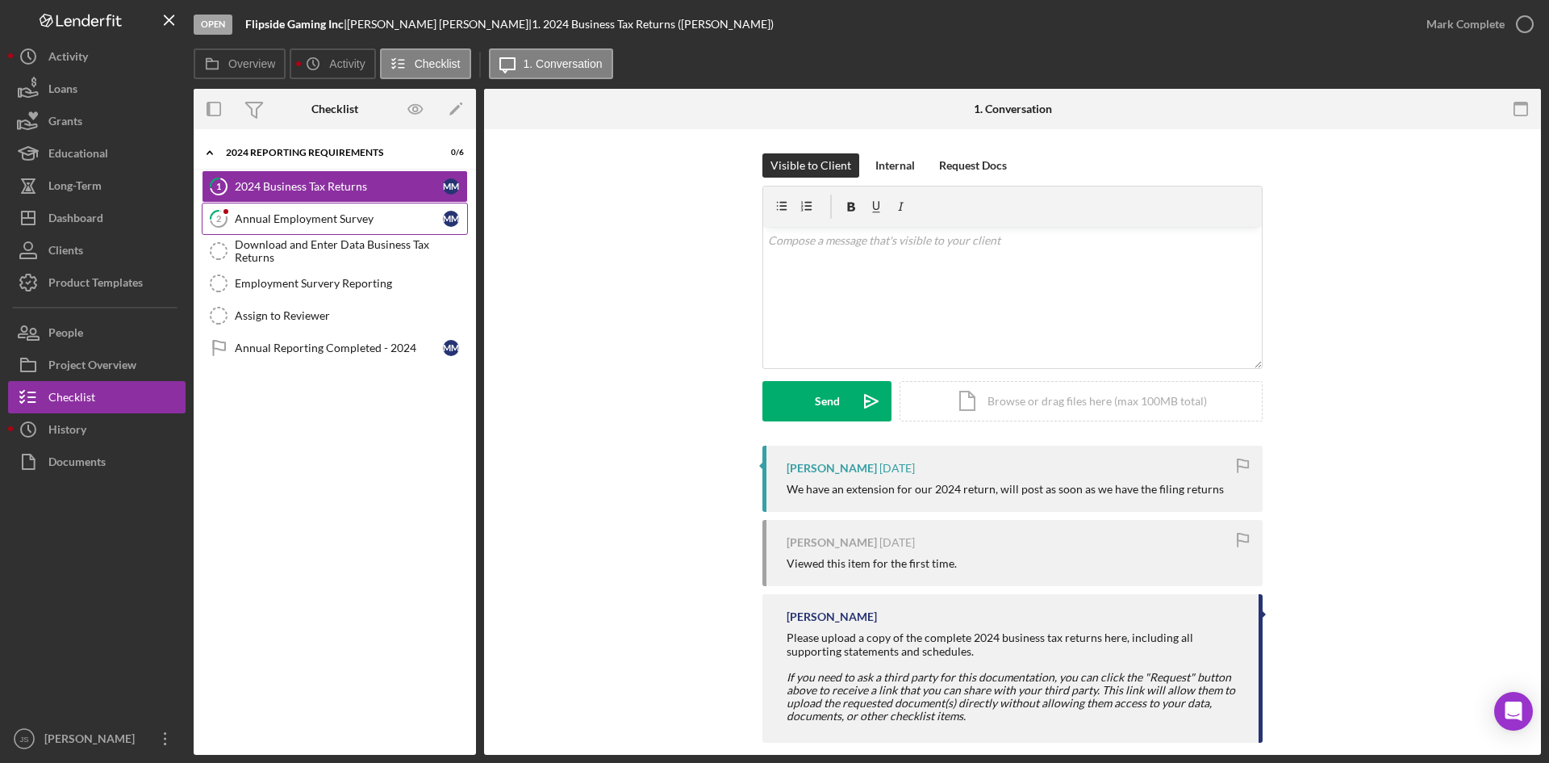
click at [399, 215] on div "Annual Employment Survey" at bounding box center [339, 218] width 208 height 13
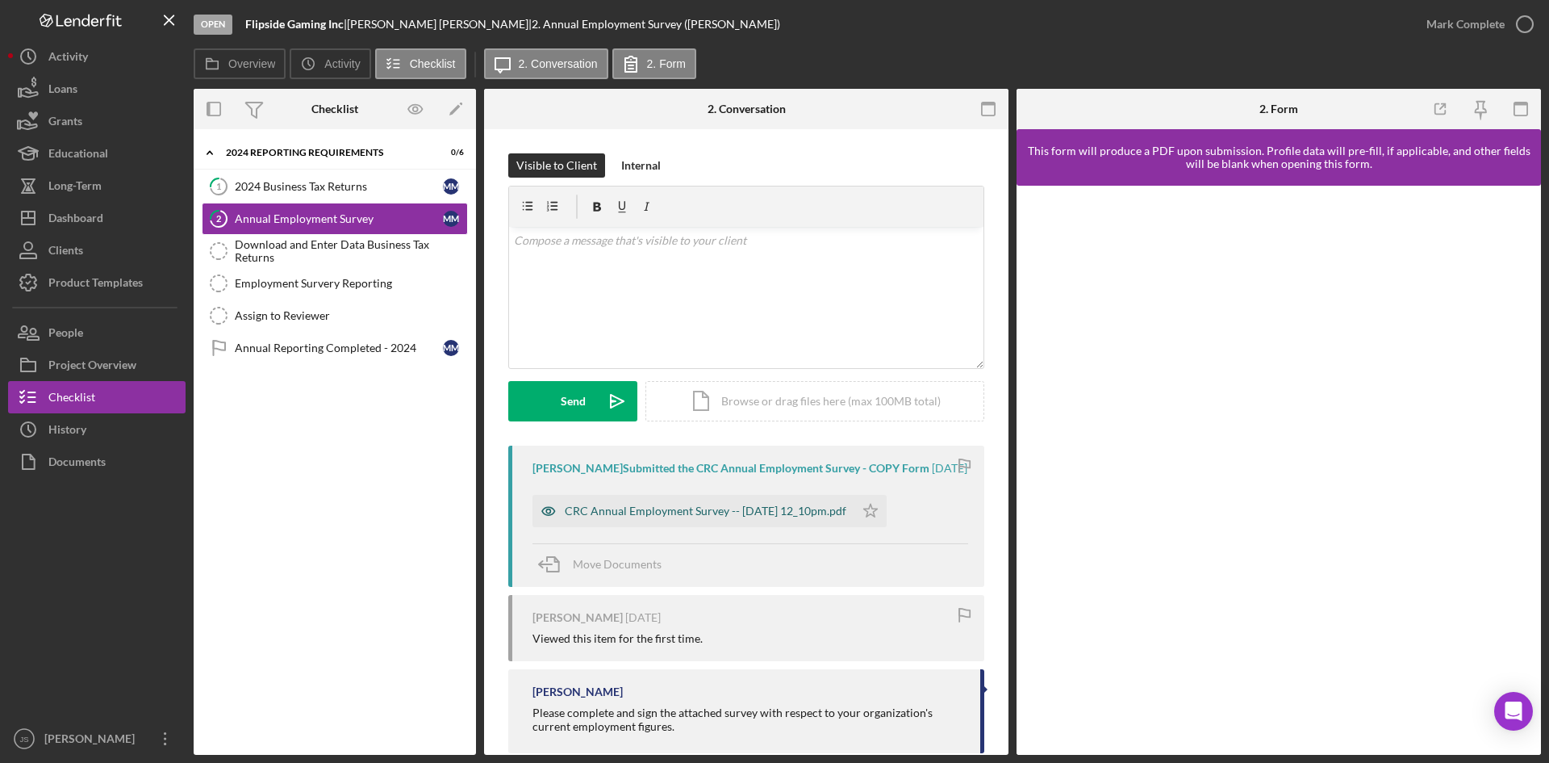
click at [793, 517] on div "CRC Annual Employment Survey -- [DATE] 12_10pm.pdf" at bounding box center [706, 510] width 282 height 13
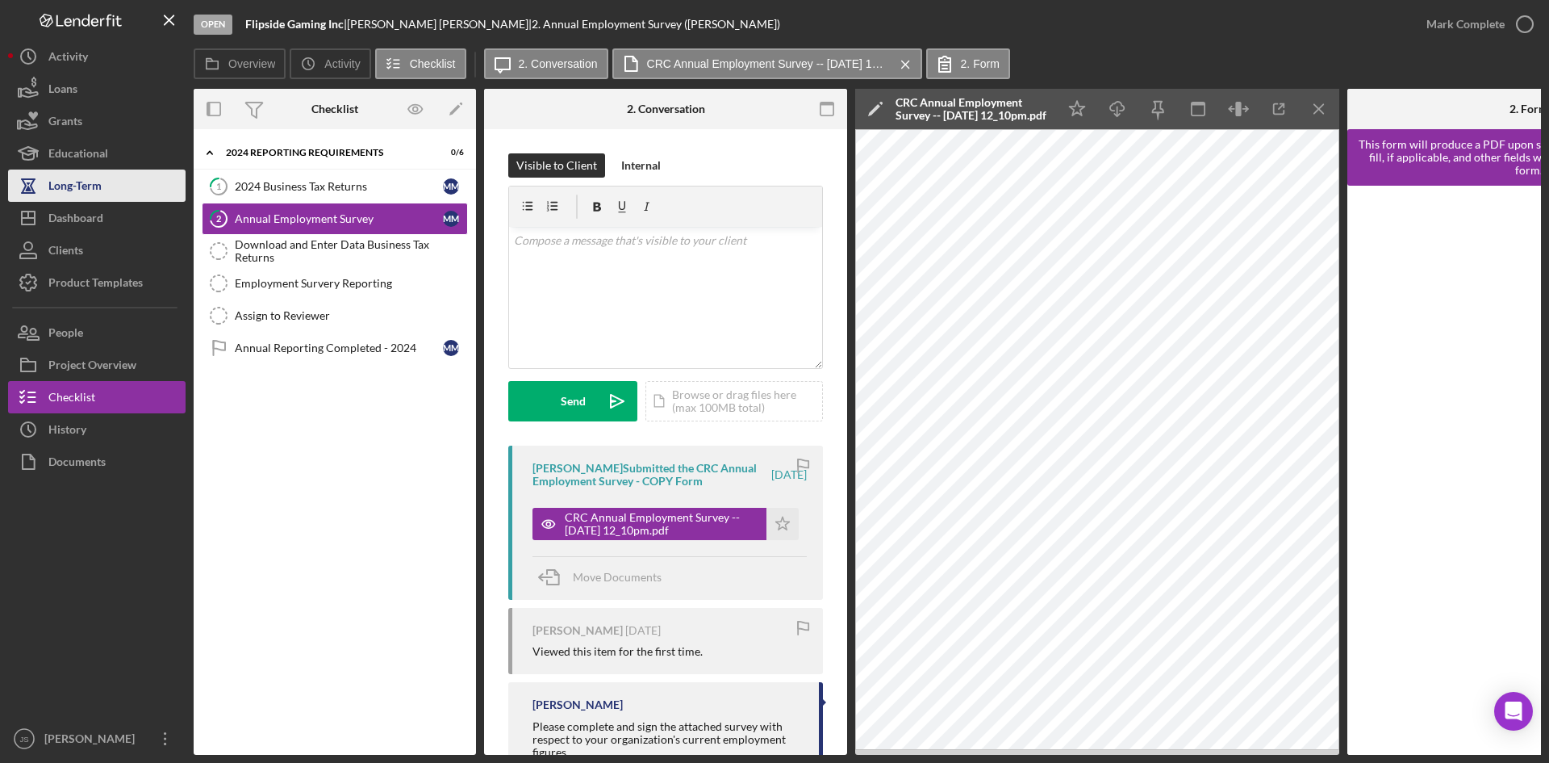
click at [96, 185] on div "Long-Term" at bounding box center [74, 187] width 53 height 36
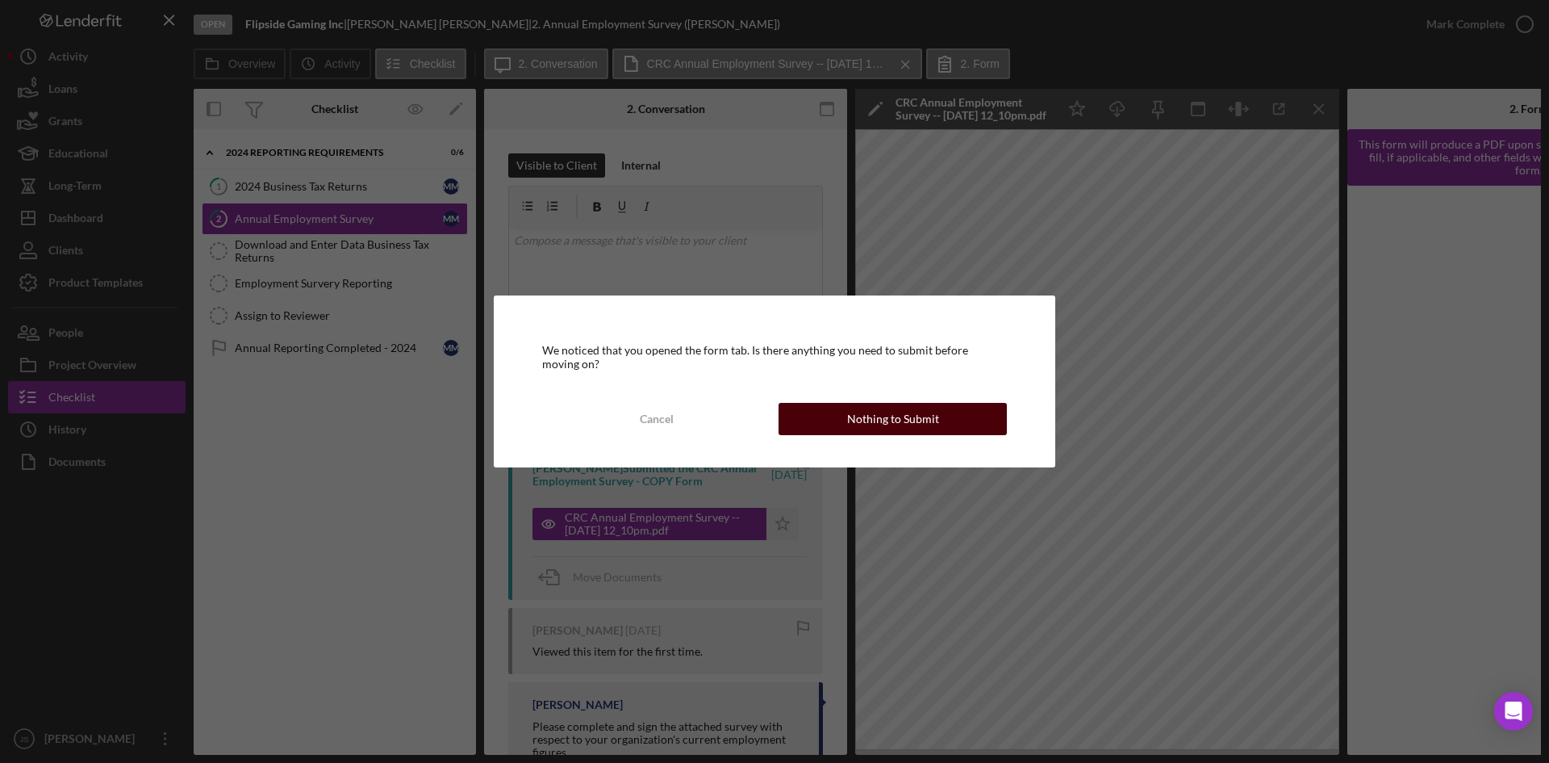
click at [918, 418] on div "Nothing to Submit" at bounding box center [893, 419] width 92 height 32
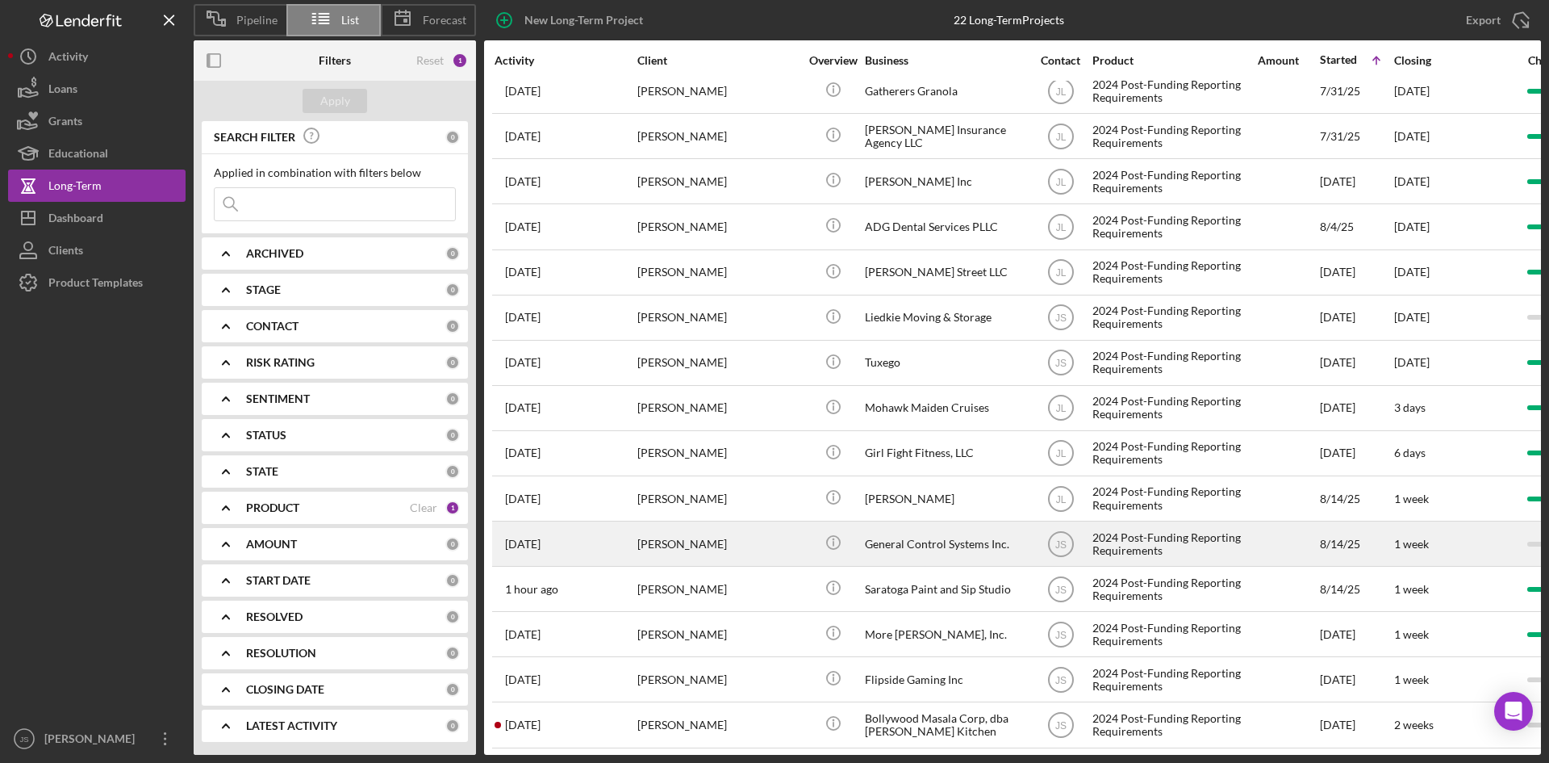
scroll to position [343, 0]
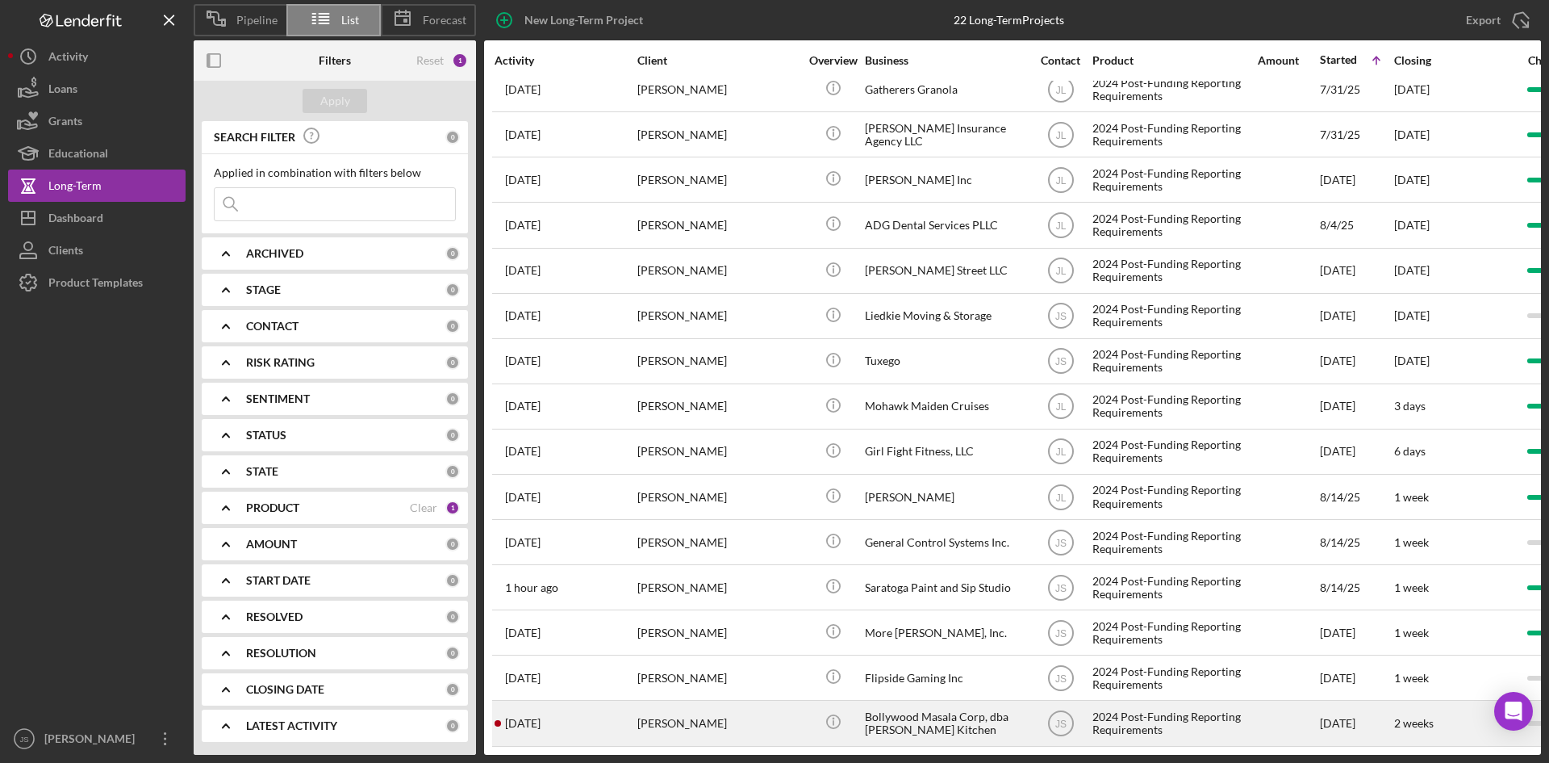
click at [901, 709] on div "Bollywood Masala Corp, dba [PERSON_NAME] Kitchen" at bounding box center [945, 722] width 161 height 43
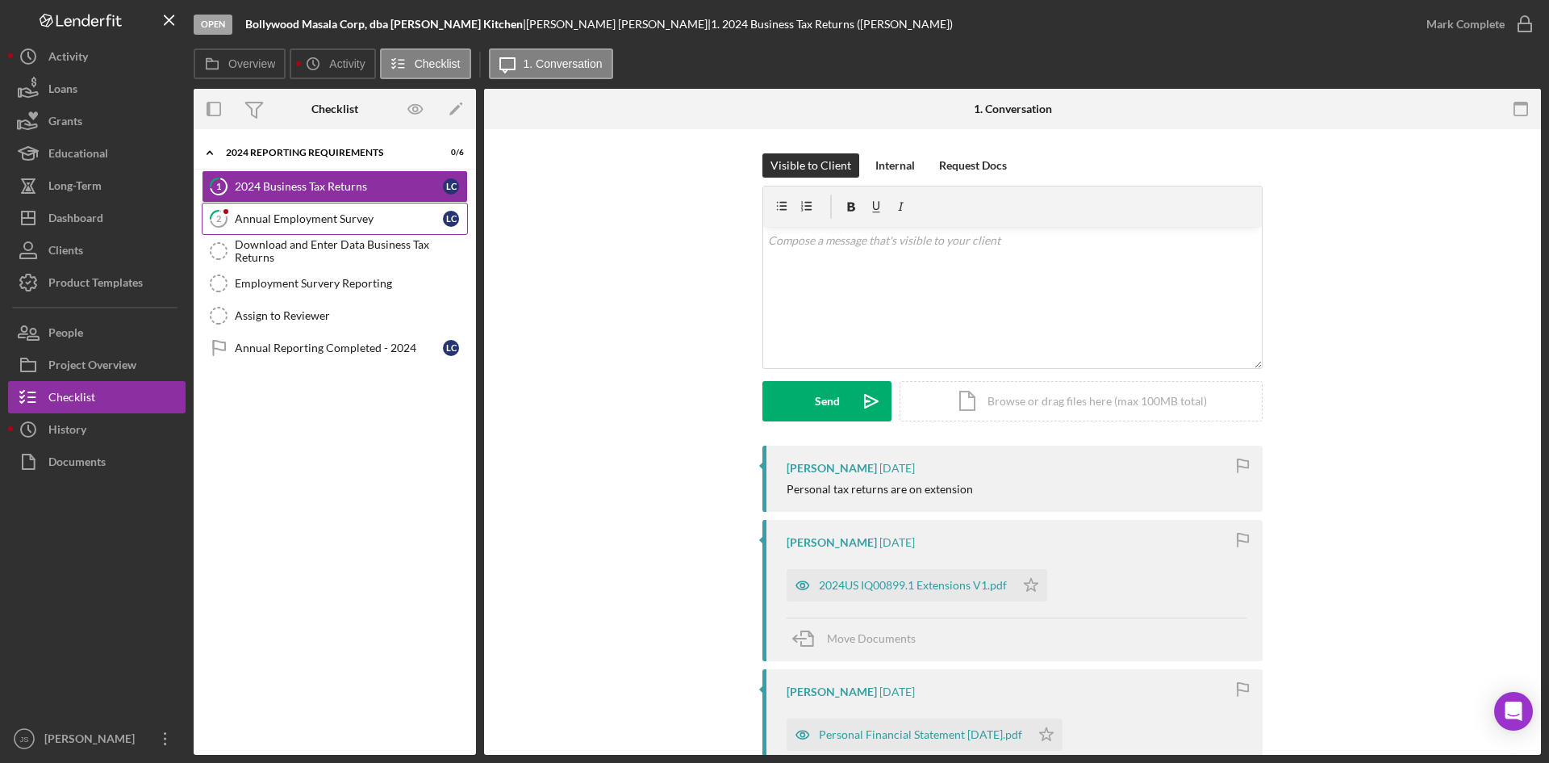
click at [273, 215] on div "Annual Employment Survey" at bounding box center [339, 218] width 208 height 13
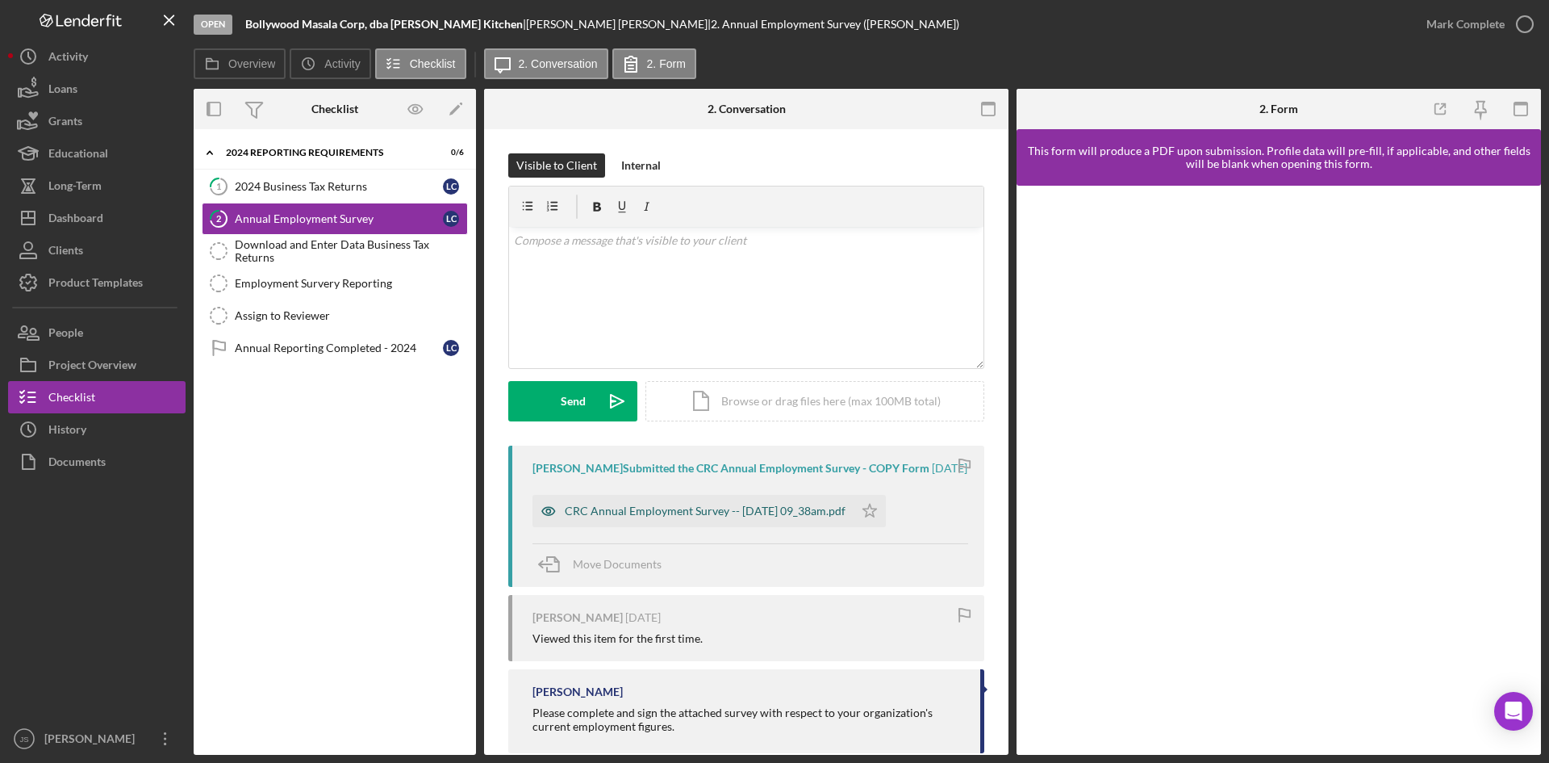
click at [788, 517] on div "CRC Annual Employment Survey -- [DATE] 09_38am.pdf" at bounding box center [705, 510] width 281 height 13
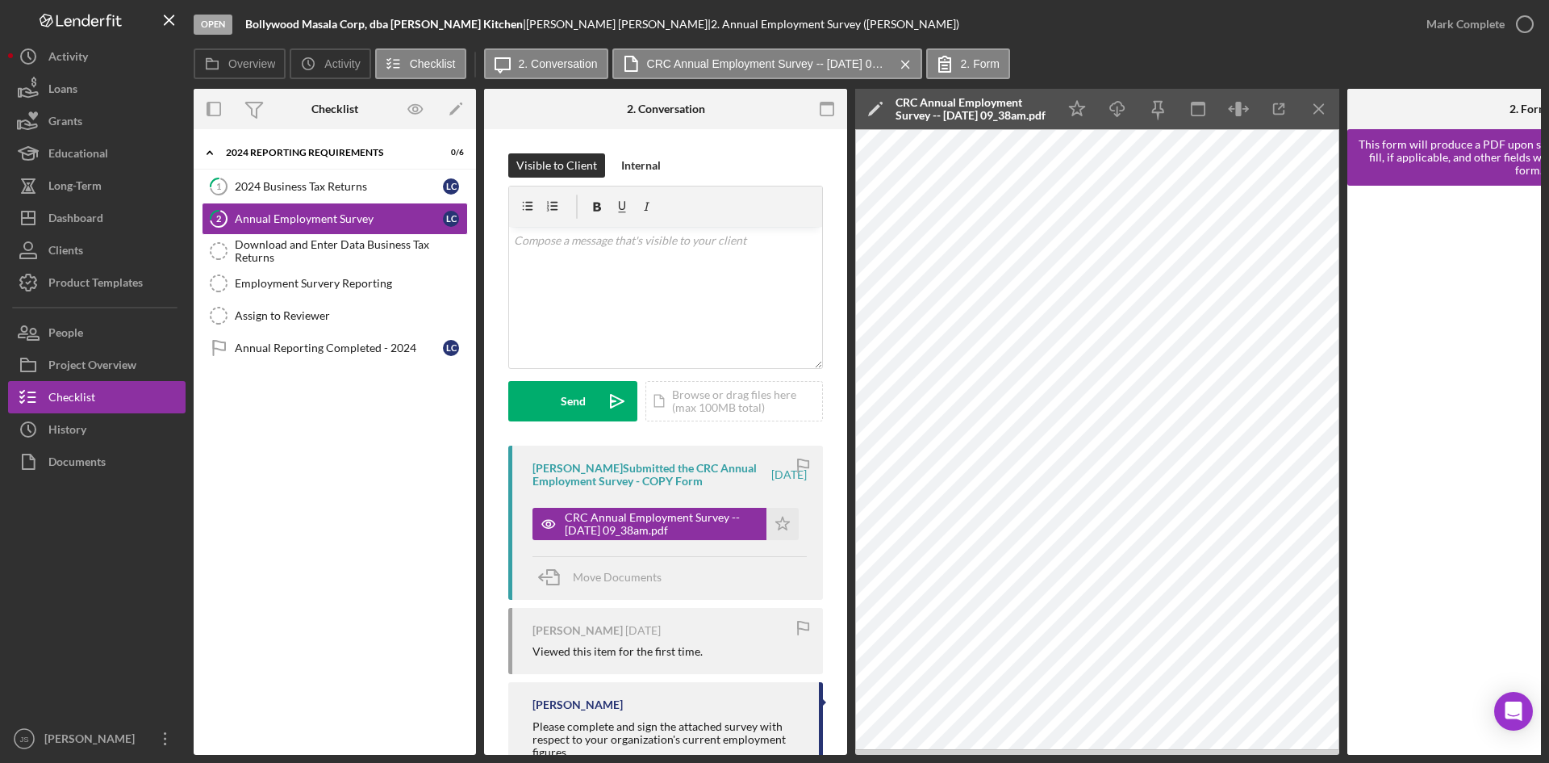
click at [1136, 42] on div "Open Bollywood Masala Corp, dba [PERSON_NAME] | [PERSON_NAME] | 2. Annual Emplo…" at bounding box center [802, 24] width 1217 height 48
